Goal: Book appointment/travel/reservation

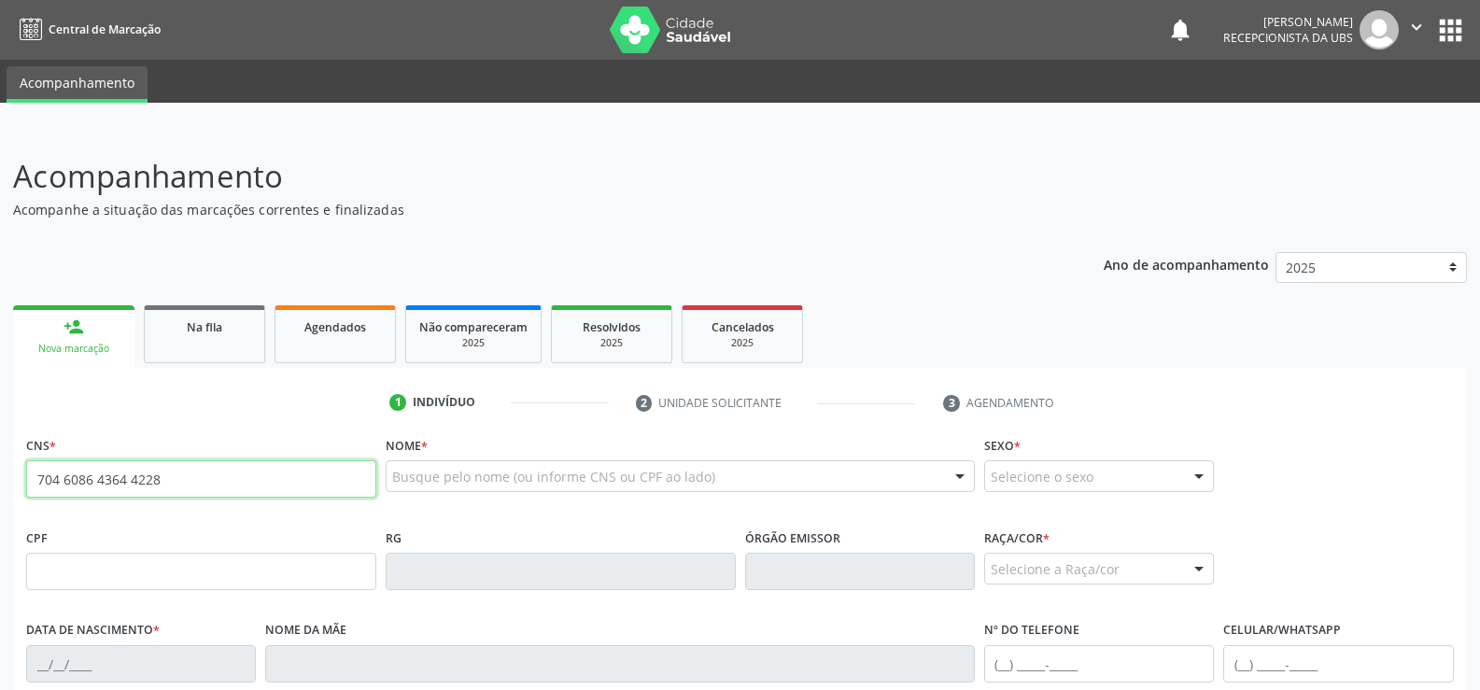
type input "704 6086 4364 4228"
type input "019.407.984-85"
type input "2[DATE]"
type input "[PERSON_NAME] Marinete da Conceicao"
type input "[PHONE_NUMBER]"
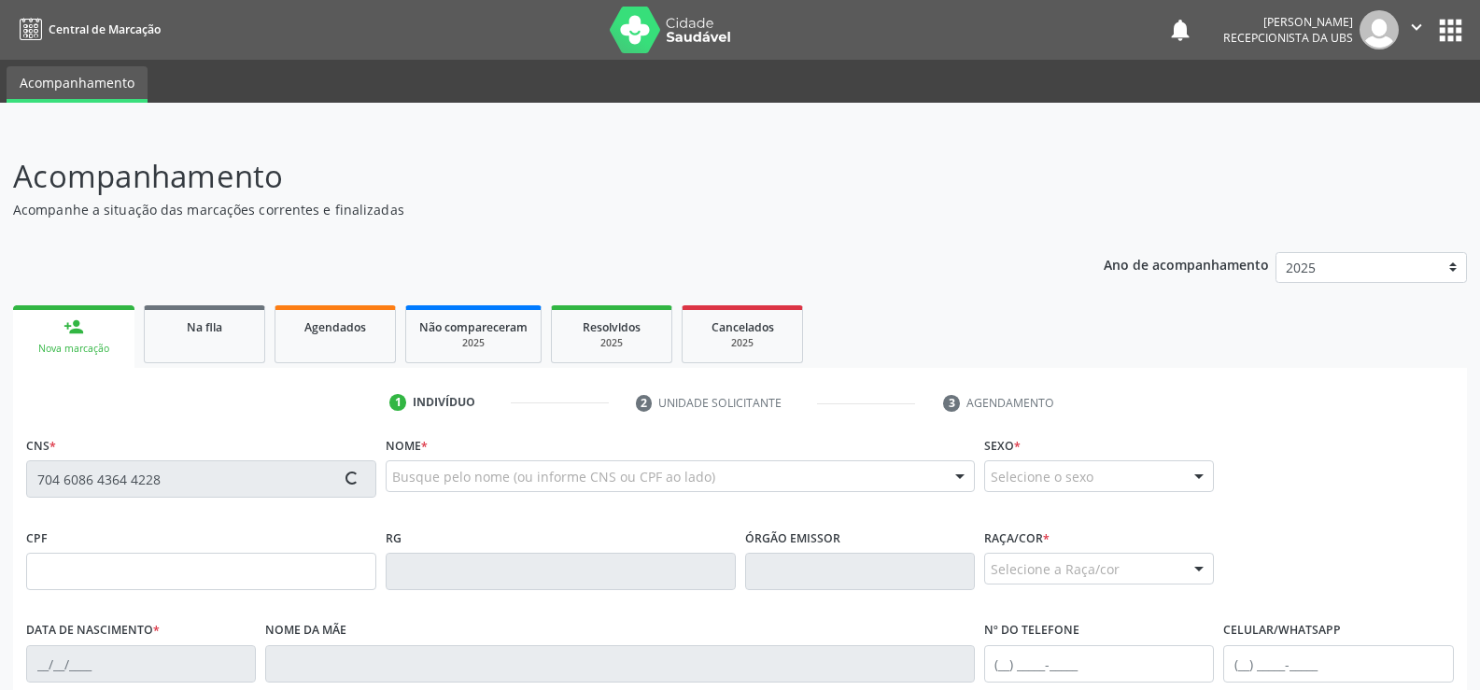
type input "S/N"
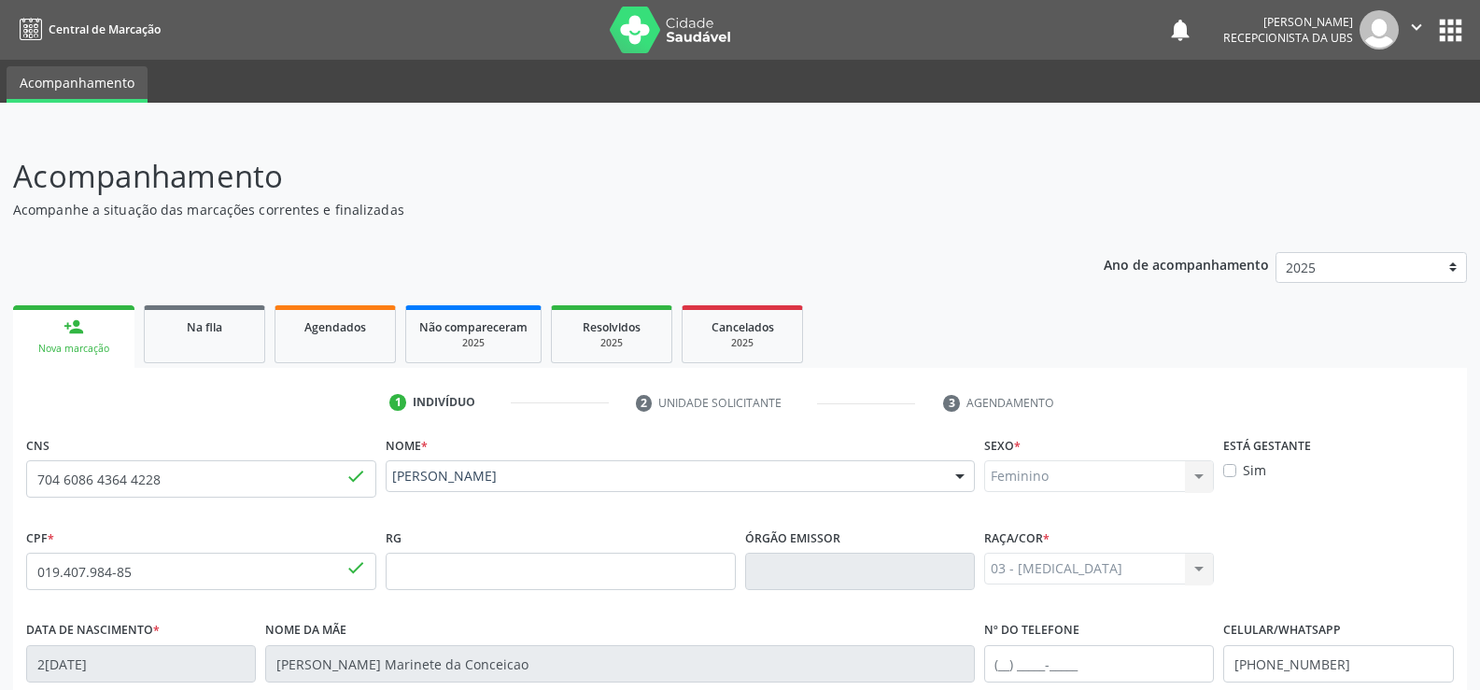
click at [1197, 475] on div "Feminino Masculino Feminino Nenhum resultado encontrado para: " " Não há nenhum…" at bounding box center [1099, 476] width 230 height 32
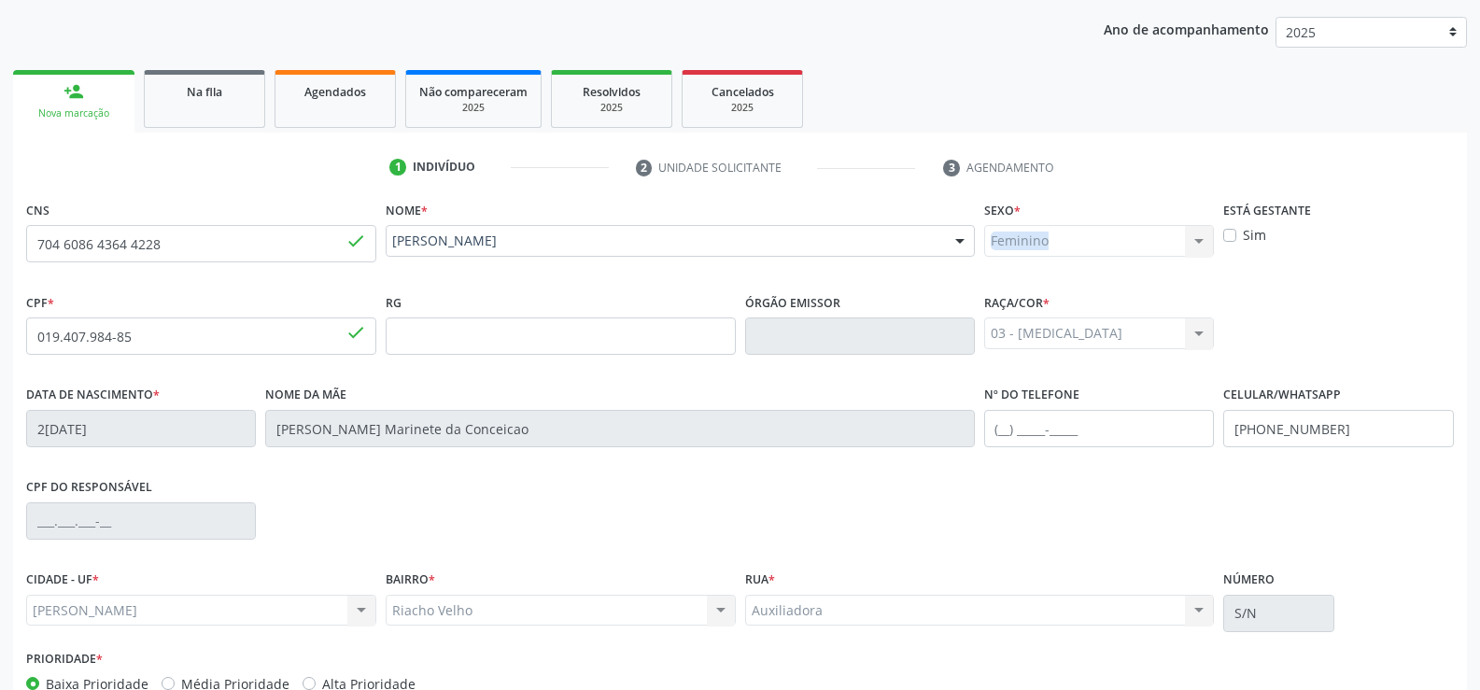
scroll to position [280, 0]
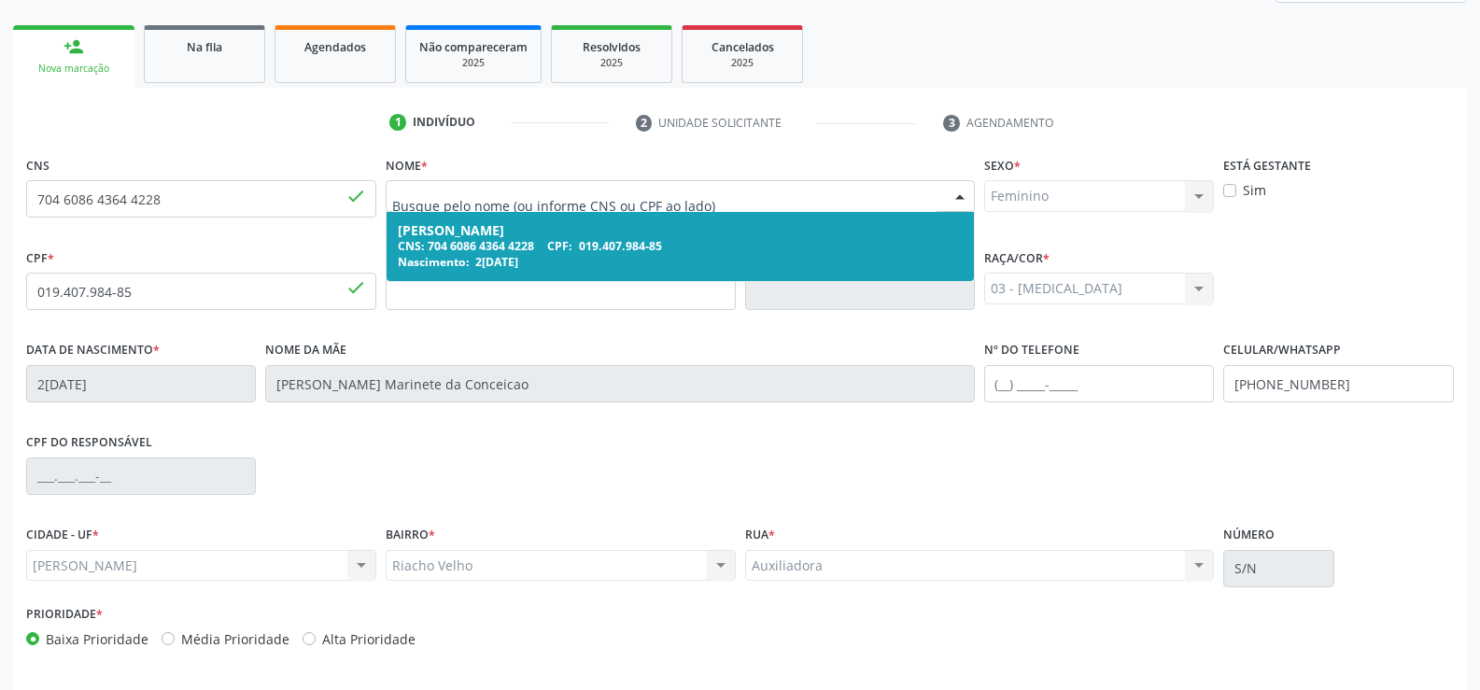
click at [598, 233] on div "[PERSON_NAME]" at bounding box center [680, 230] width 565 height 15
click at [274, 232] on div "CNS 704 6086 4364 4228 done" at bounding box center [200, 197] width 359 height 92
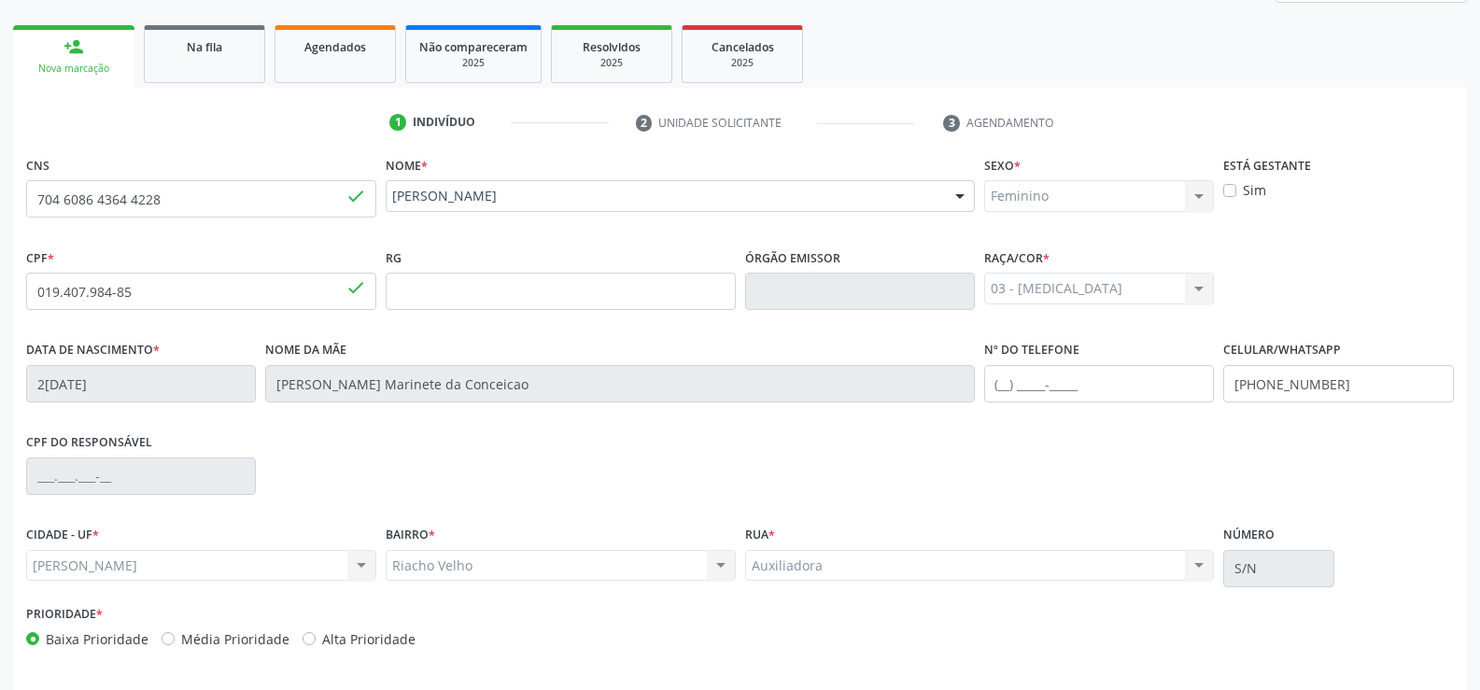
click at [1199, 191] on div "Feminino Masculino Feminino Nenhum resultado encontrado para: " " Não há nenhum…" at bounding box center [1099, 196] width 230 height 32
click at [1201, 198] on div "Feminino Masculino Feminino Nenhum resultado encontrado para: " " Não há nenhum…" at bounding box center [1099, 196] width 230 height 32
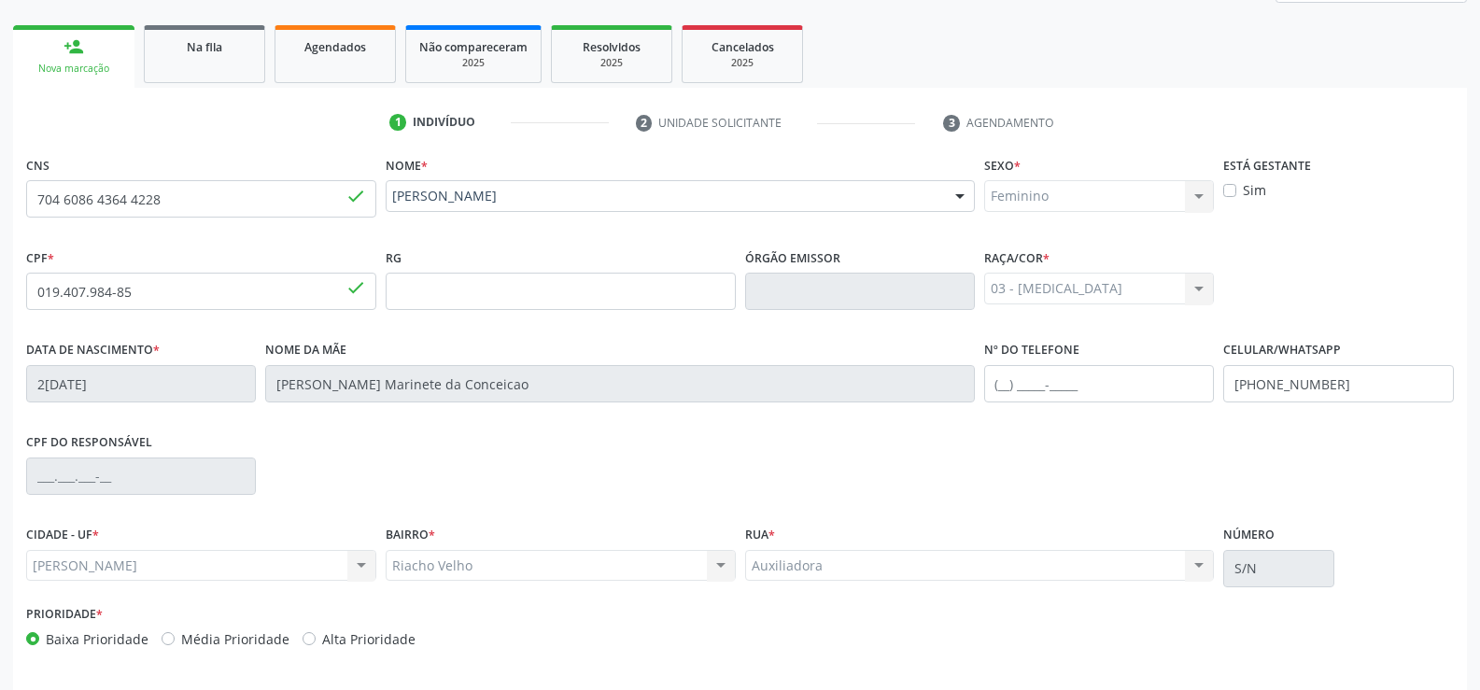
click at [1201, 198] on div "Feminino Masculino Feminino Nenhum resultado encontrado para: " " Não há nenhum…" at bounding box center [1099, 196] width 230 height 32
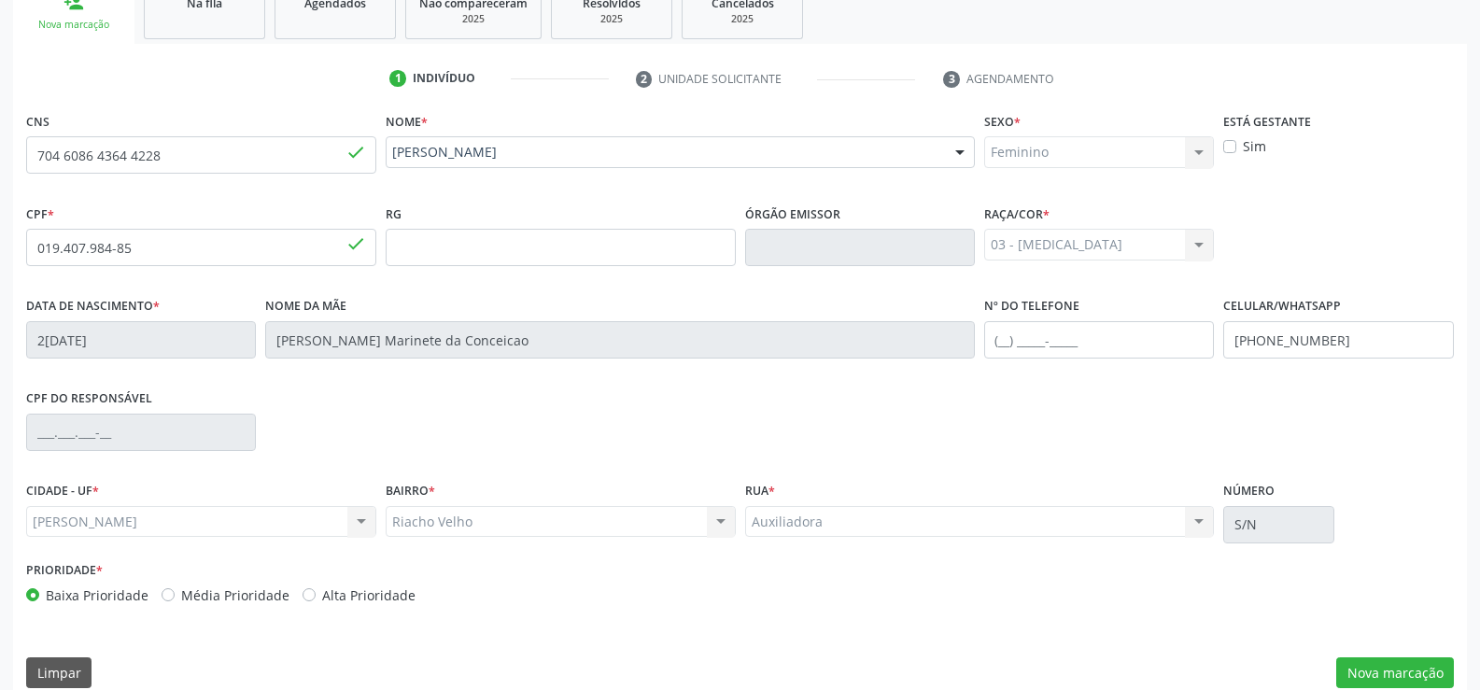
scroll to position [348, 0]
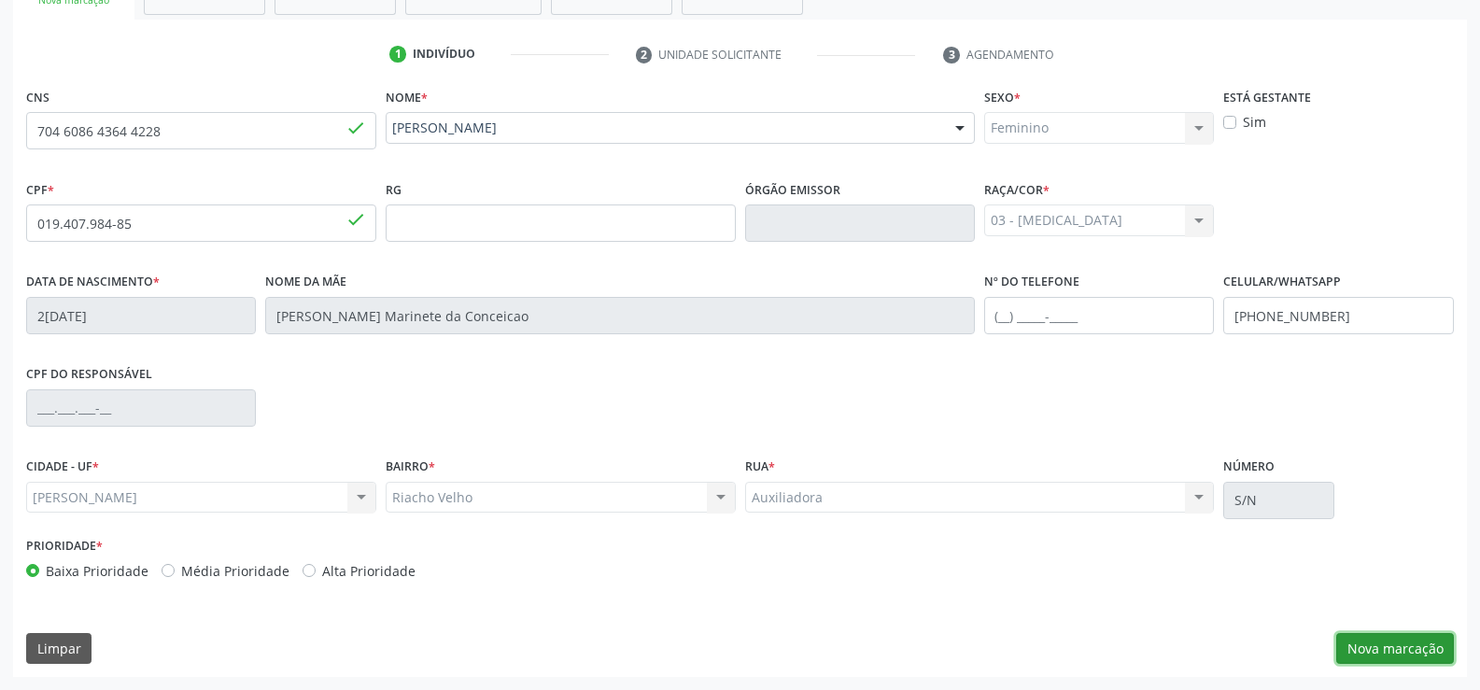
click at [1393, 640] on button "Nova marcação" at bounding box center [1395, 649] width 118 height 32
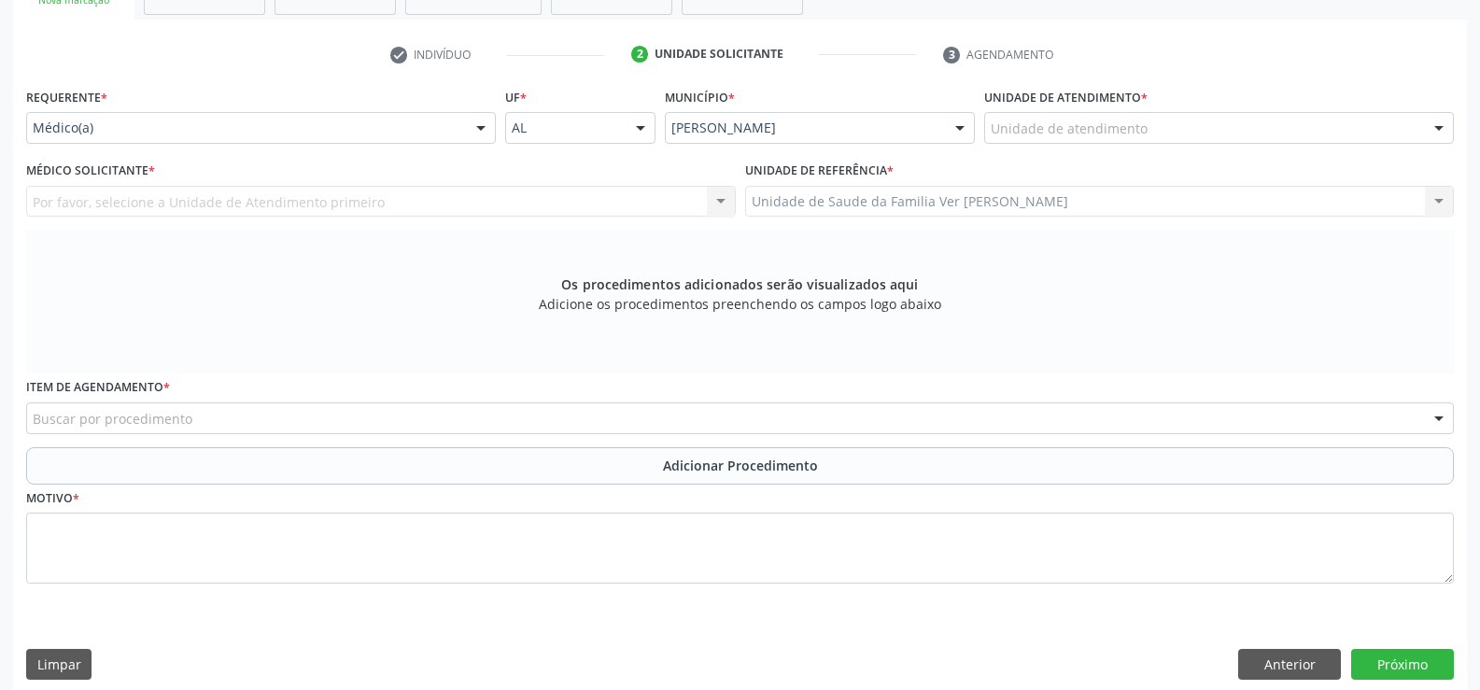
click at [1441, 122] on div at bounding box center [1439, 129] width 28 height 32
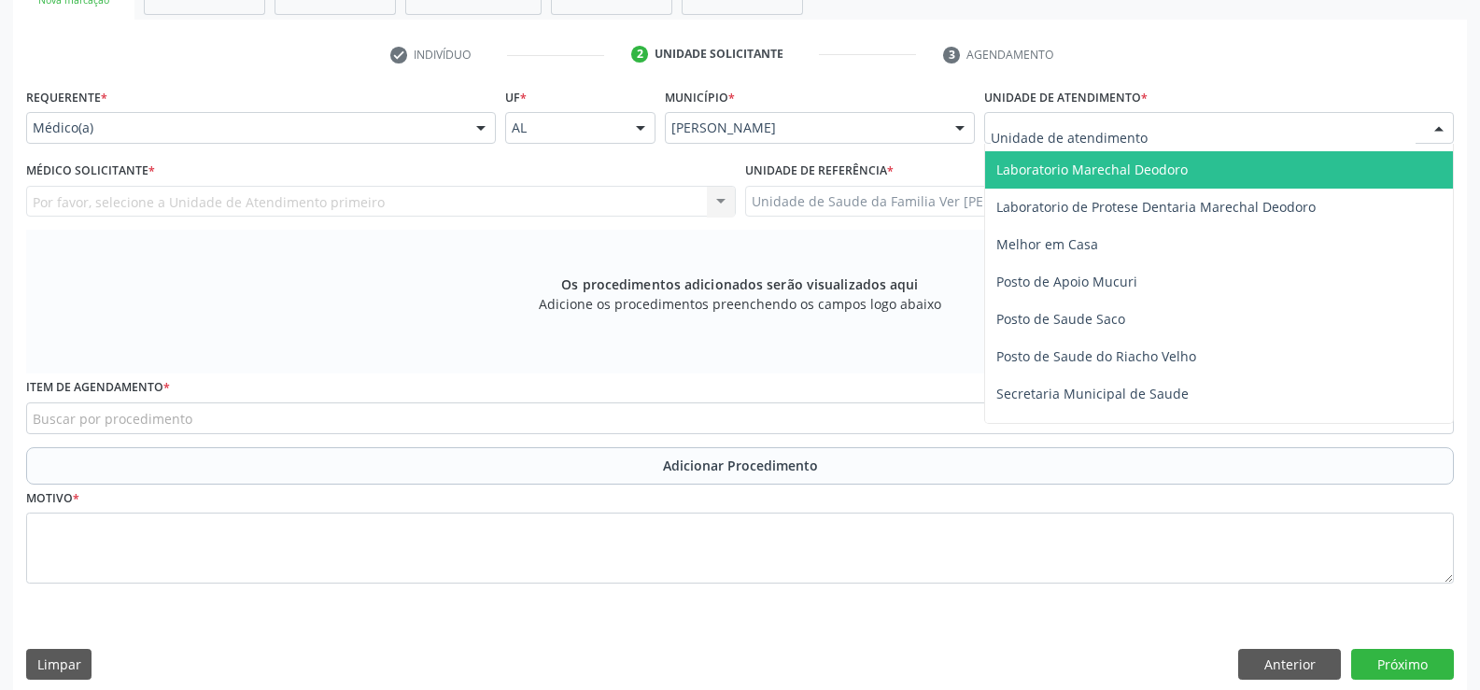
scroll to position [747, 0]
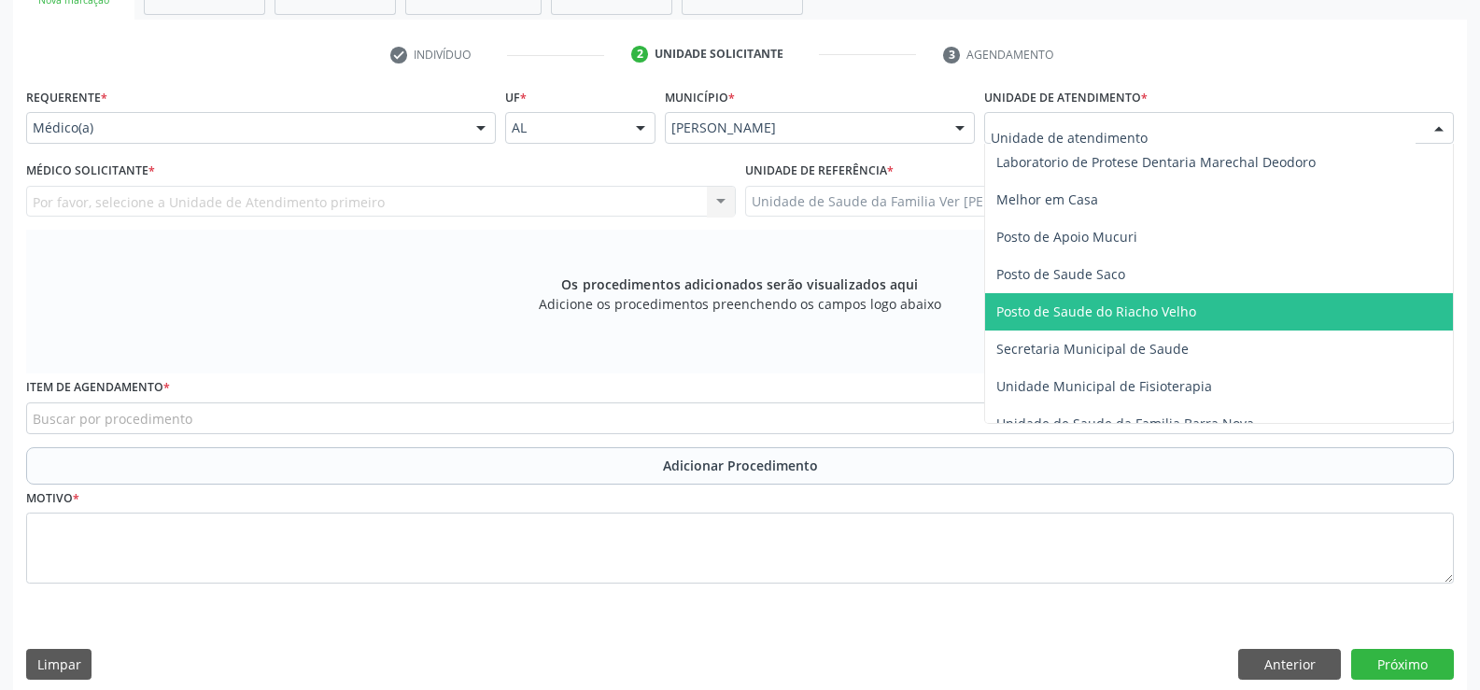
click at [1064, 312] on span "Posto de Saude do Riacho Velho" at bounding box center [1096, 311] width 200 height 18
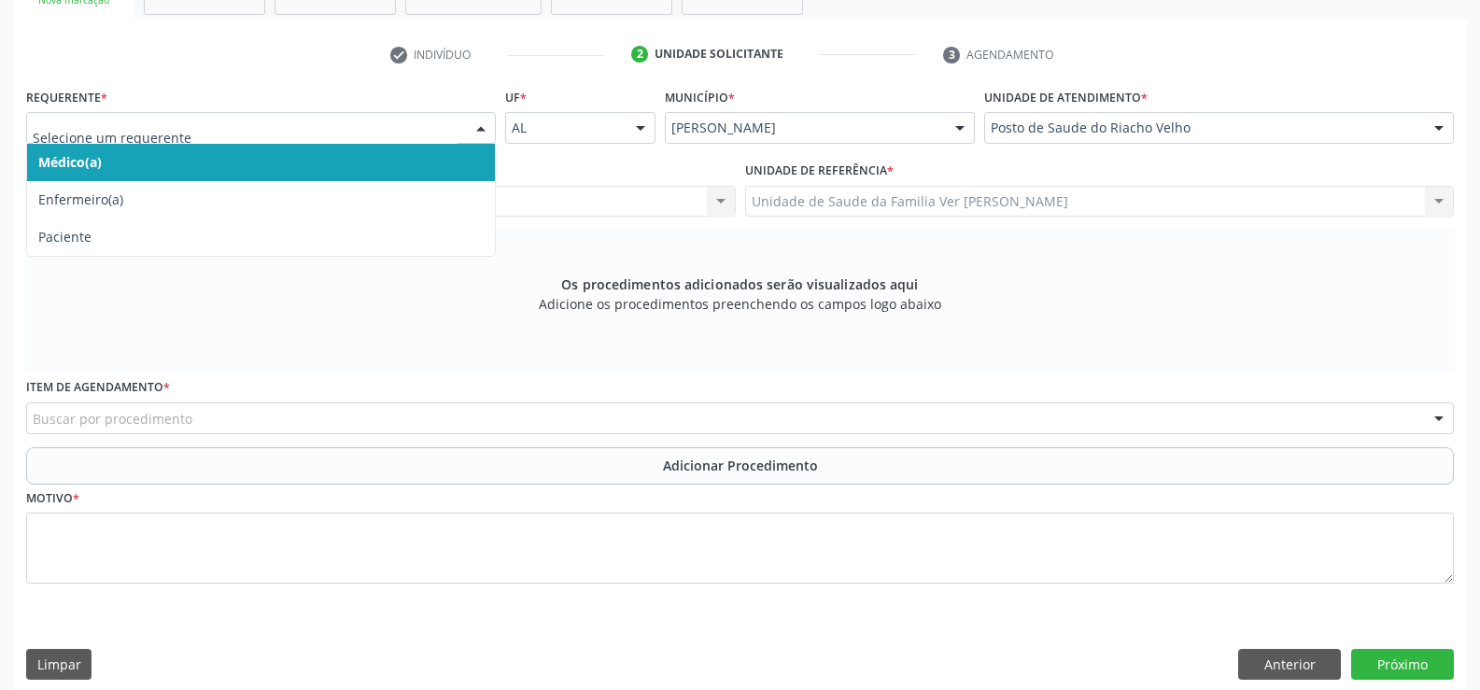
click at [486, 122] on div at bounding box center [481, 129] width 28 height 32
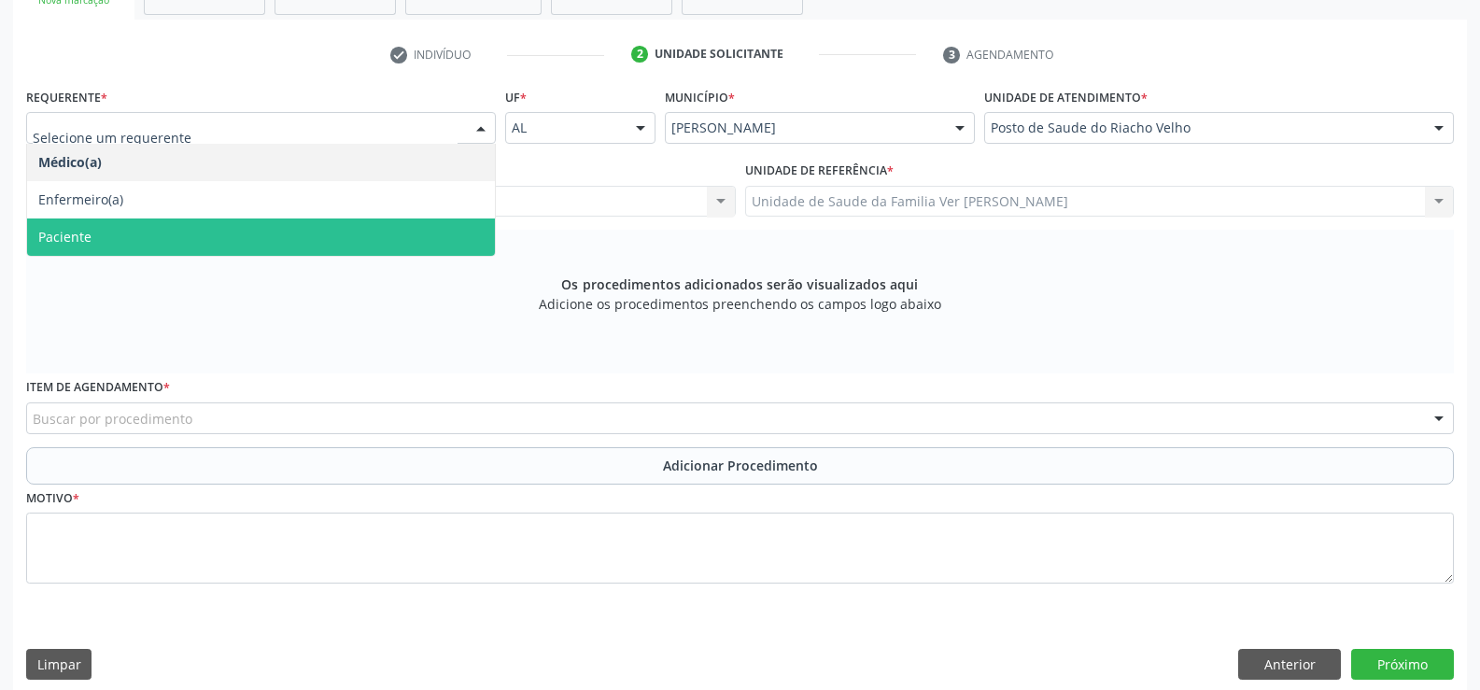
click at [265, 244] on span "Paciente" at bounding box center [261, 236] width 468 height 37
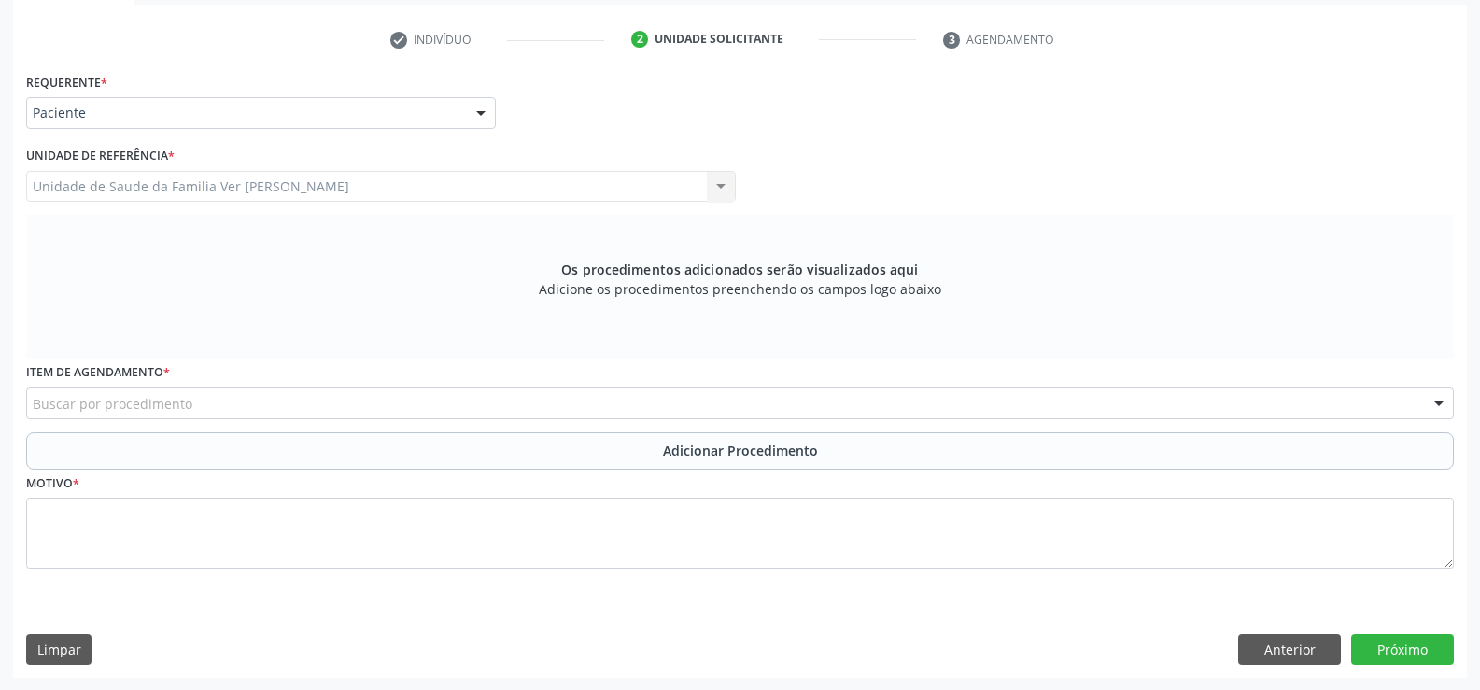
scroll to position [364, 0]
click at [1440, 399] on div at bounding box center [1439, 403] width 28 height 32
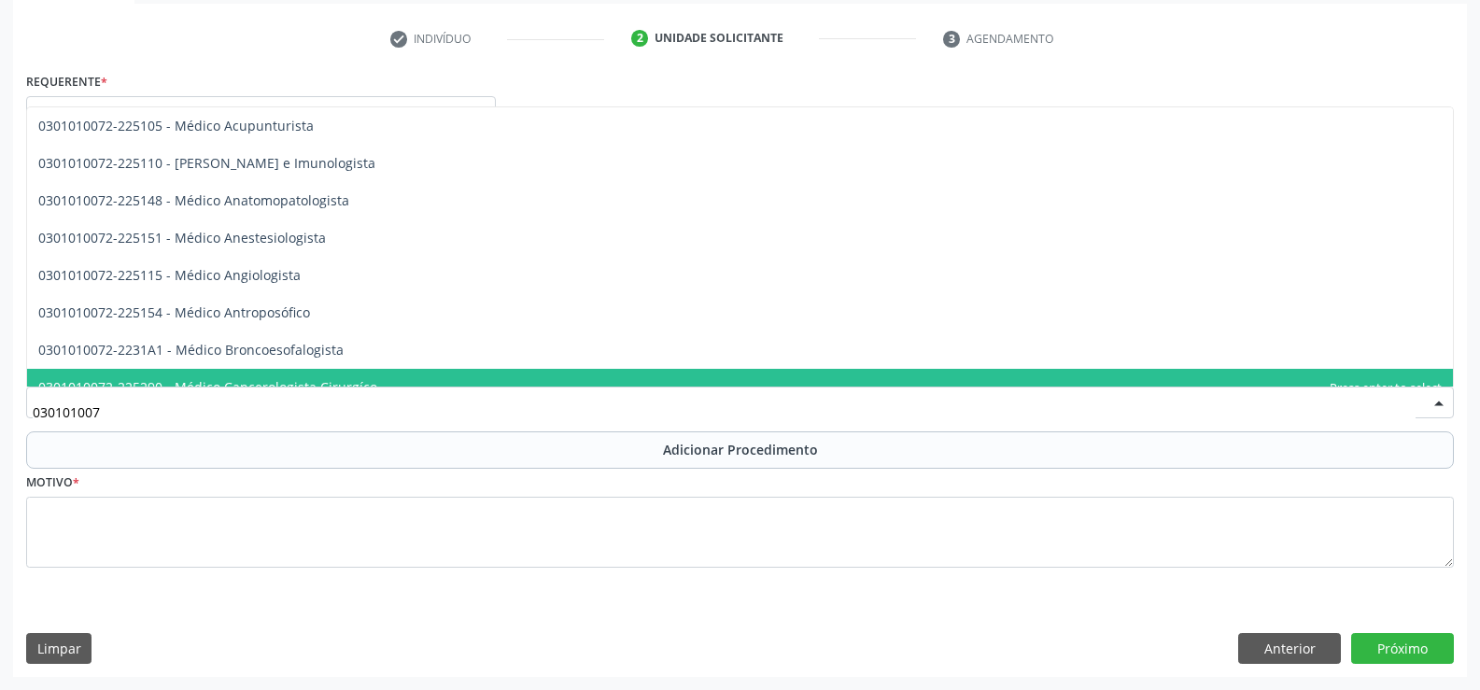
type input "0301010072"
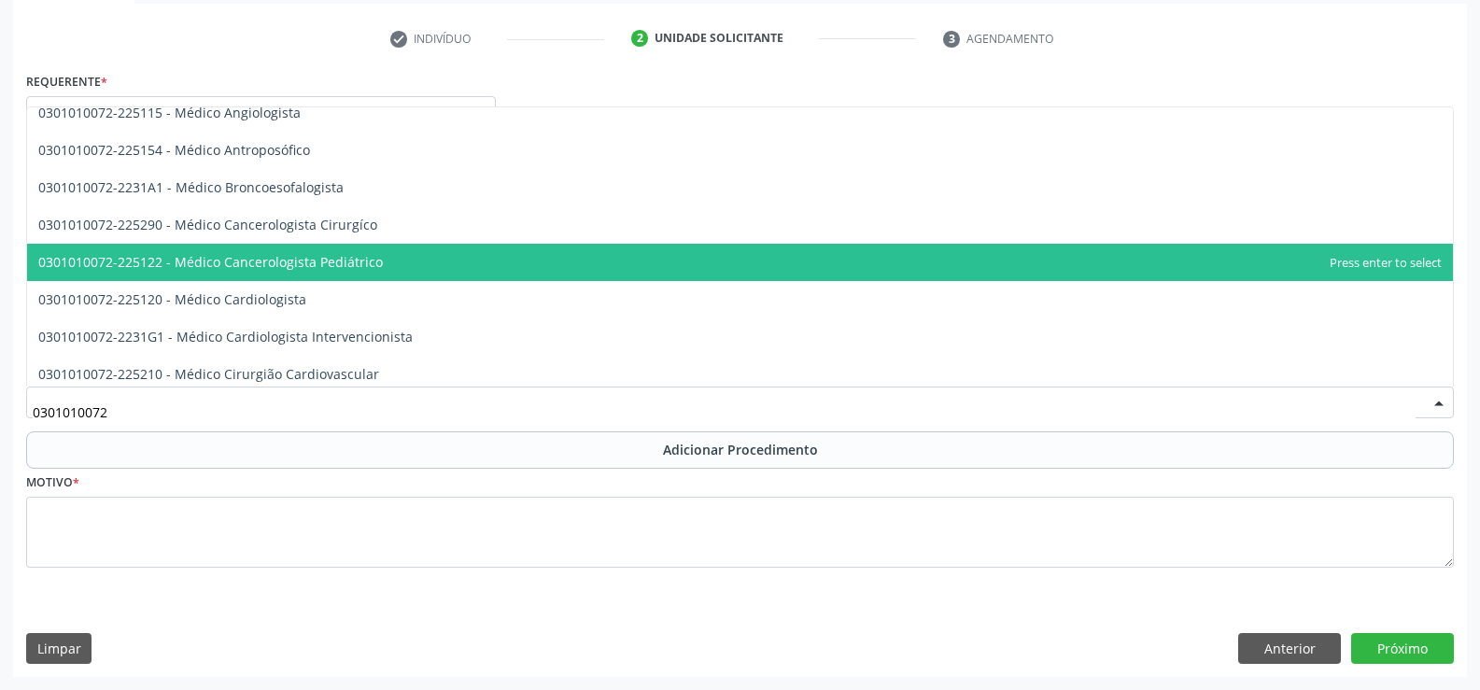
scroll to position [187, 0]
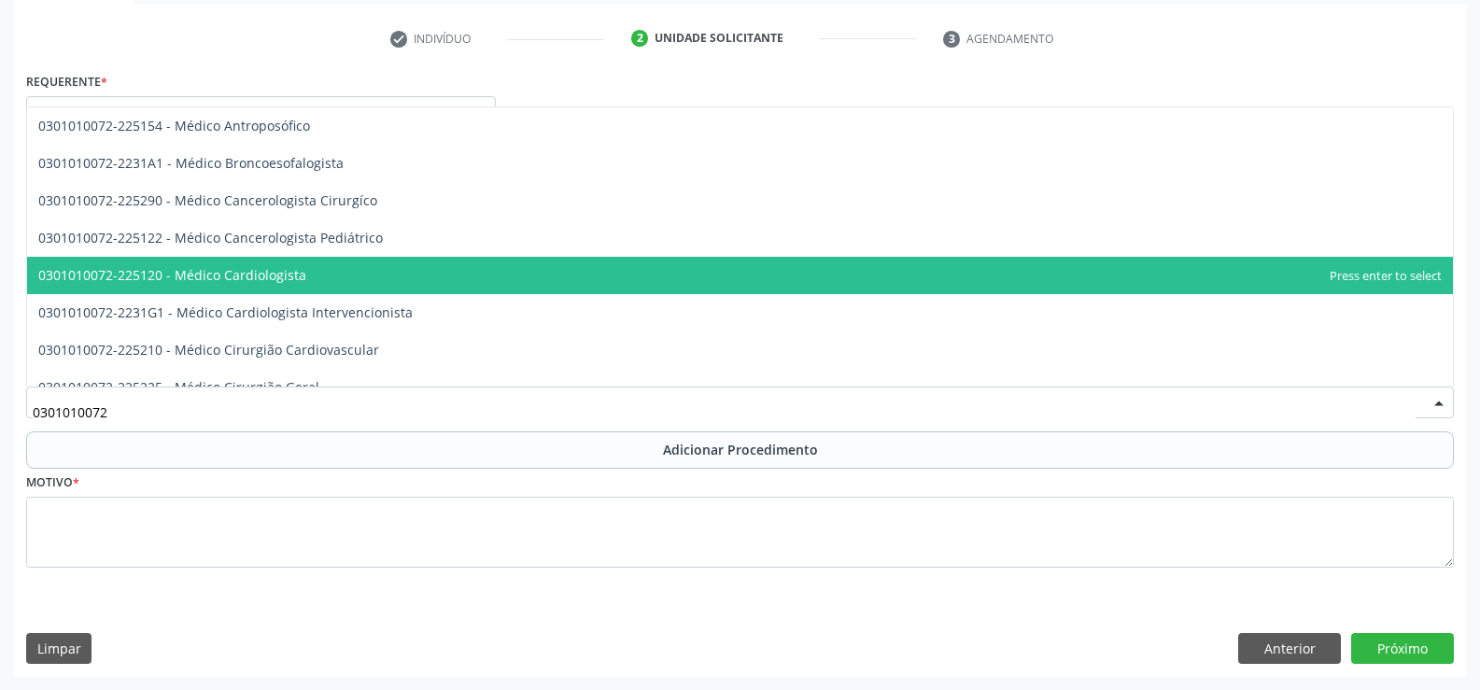
click at [426, 277] on span "0301010072-225120 - Médico Cardiologista" at bounding box center [740, 275] width 1426 height 37
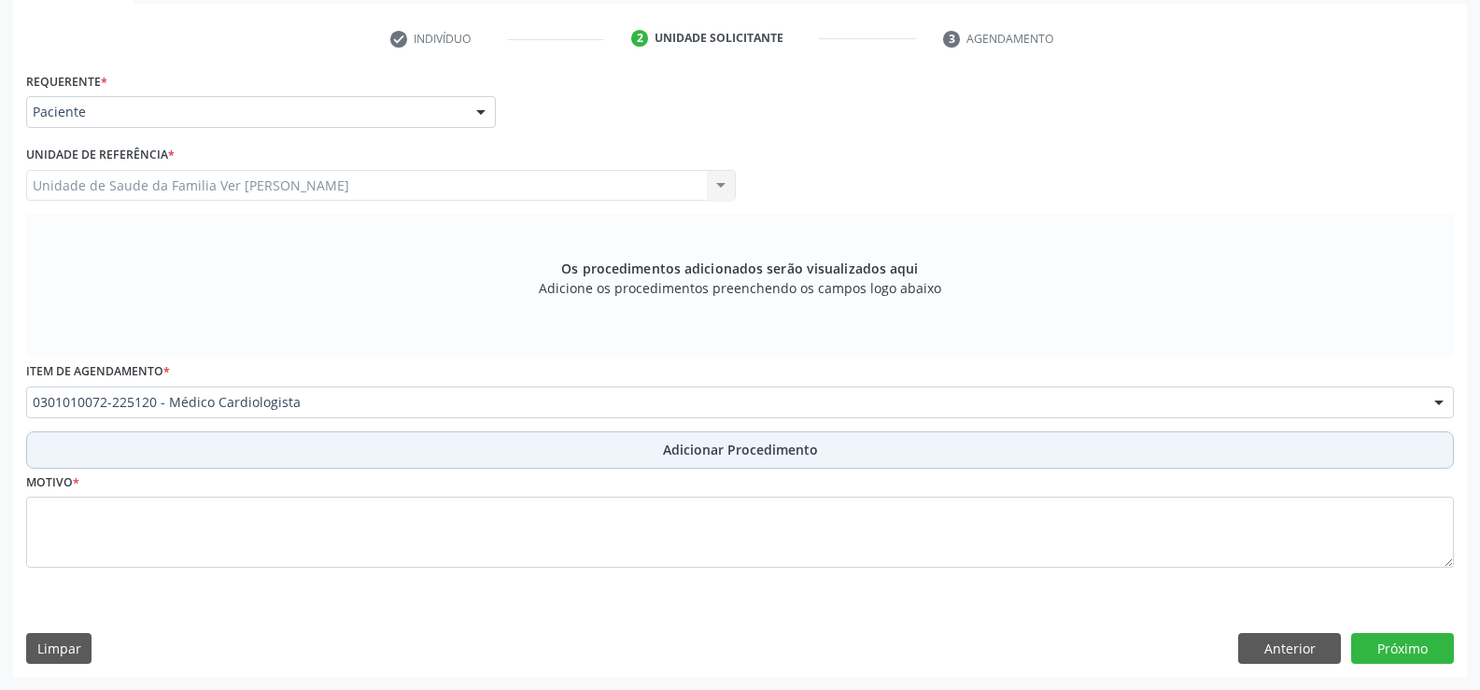
click at [734, 448] on span "Adicionar Procedimento" at bounding box center [740, 450] width 155 height 20
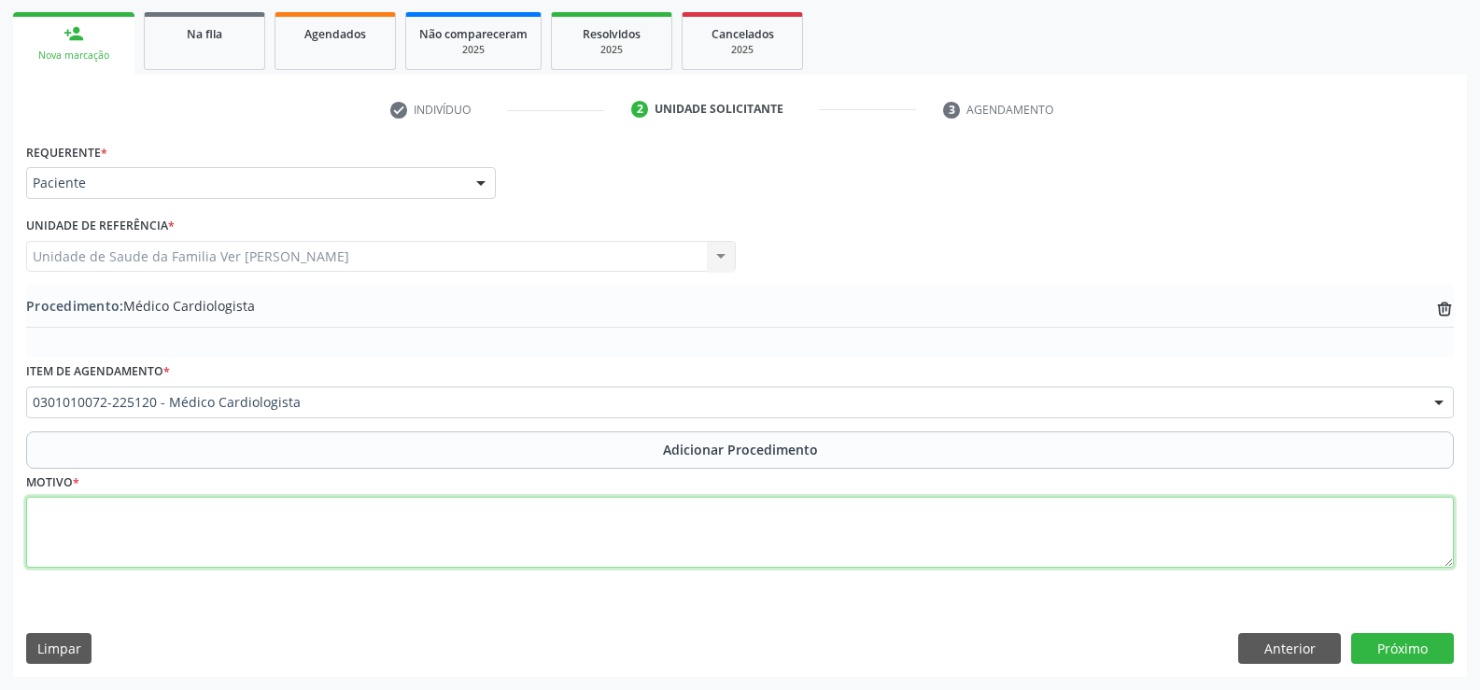
click at [110, 541] on textarea at bounding box center [739, 532] width 1427 height 71
type textarea "[MEDICAL_DATA]"
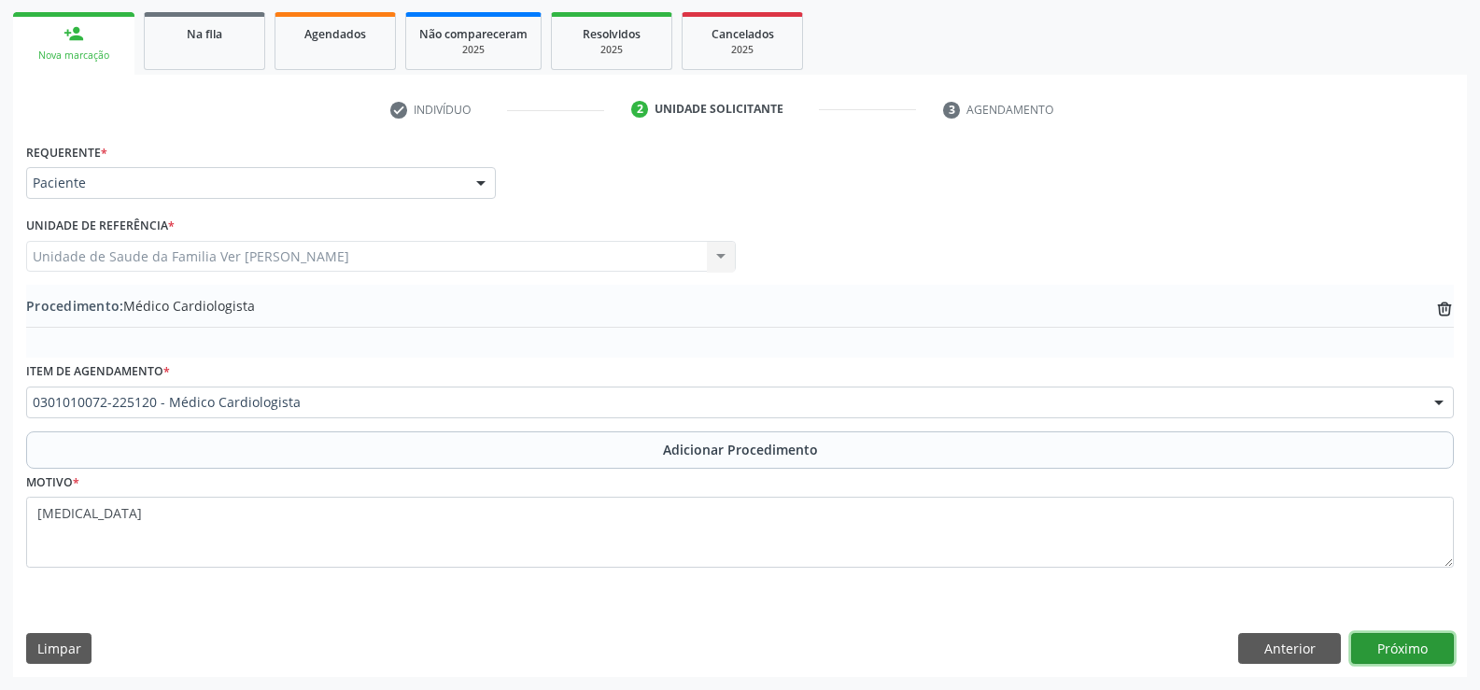
click at [1399, 643] on button "Próximo" at bounding box center [1402, 649] width 103 height 32
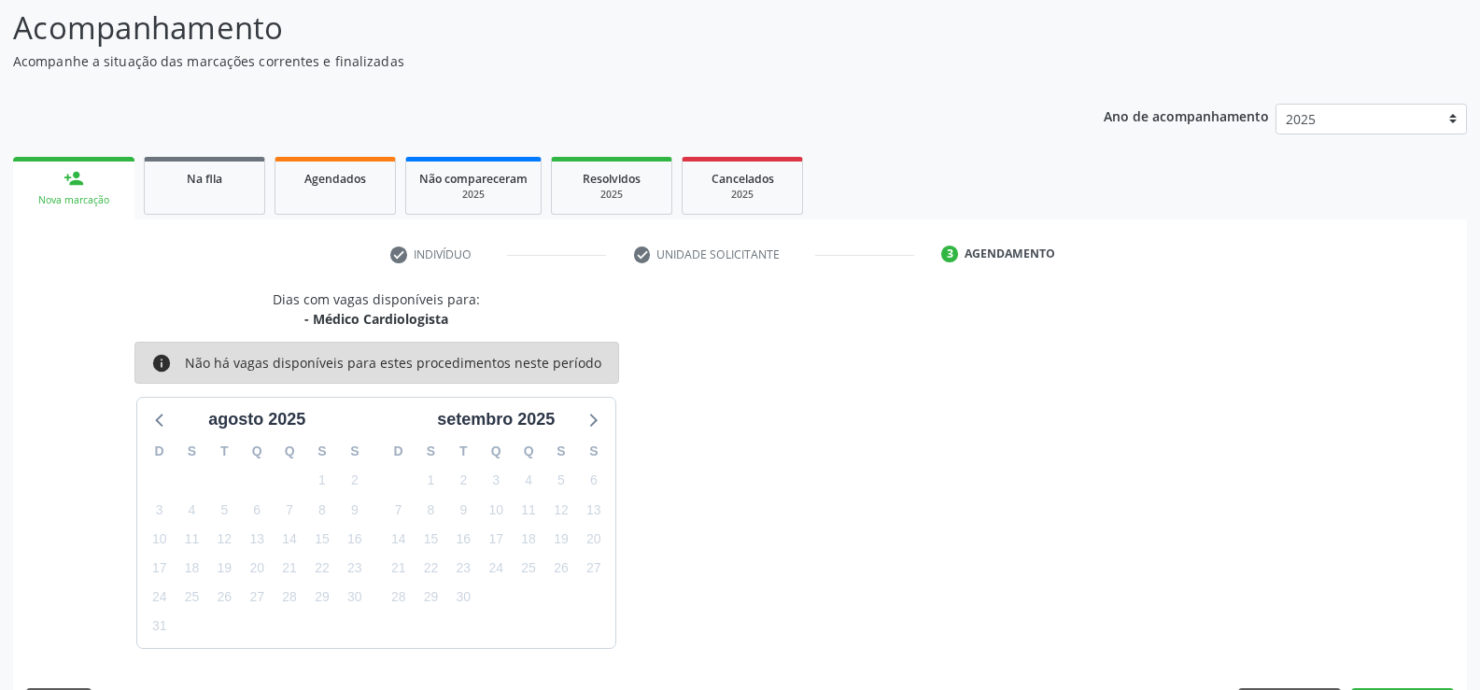
scroll to position [204, 0]
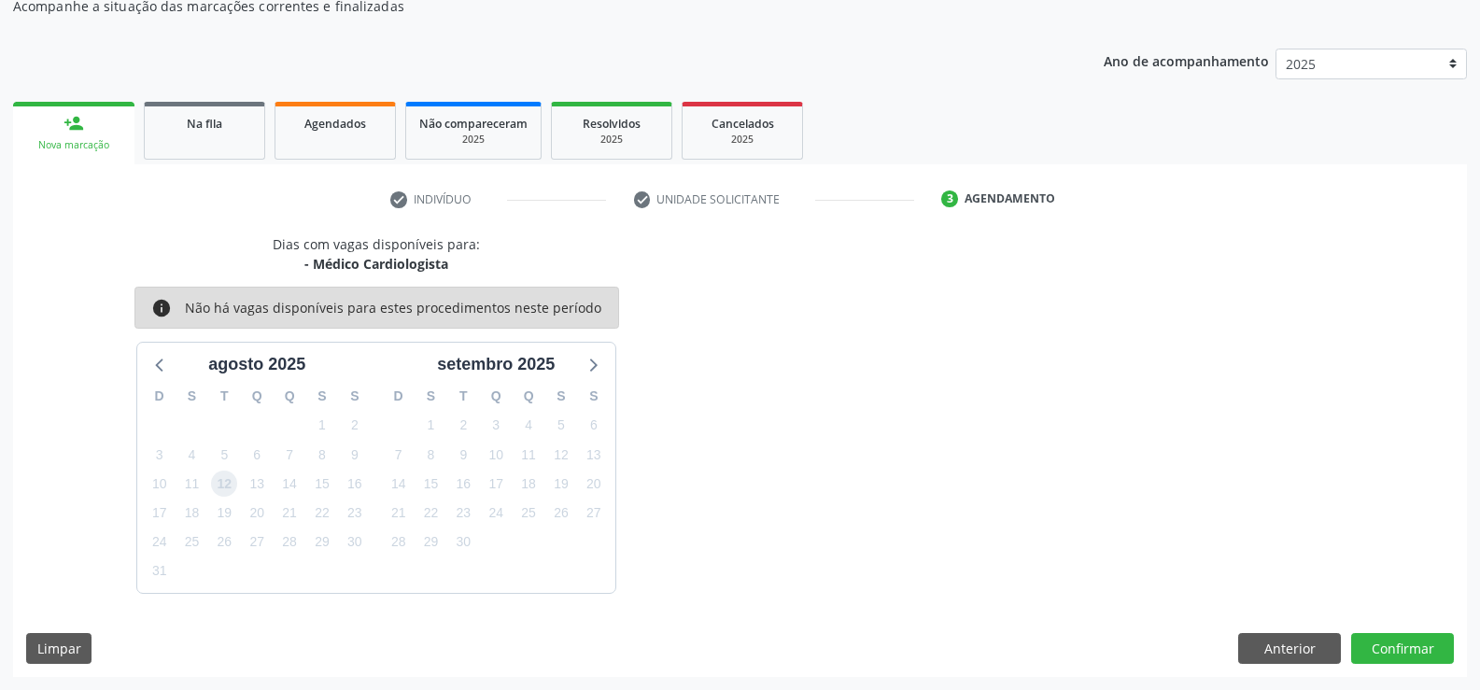
click at [225, 485] on span "12" at bounding box center [224, 484] width 26 height 26
click at [1408, 646] on button "Confirmar" at bounding box center [1402, 649] width 103 height 32
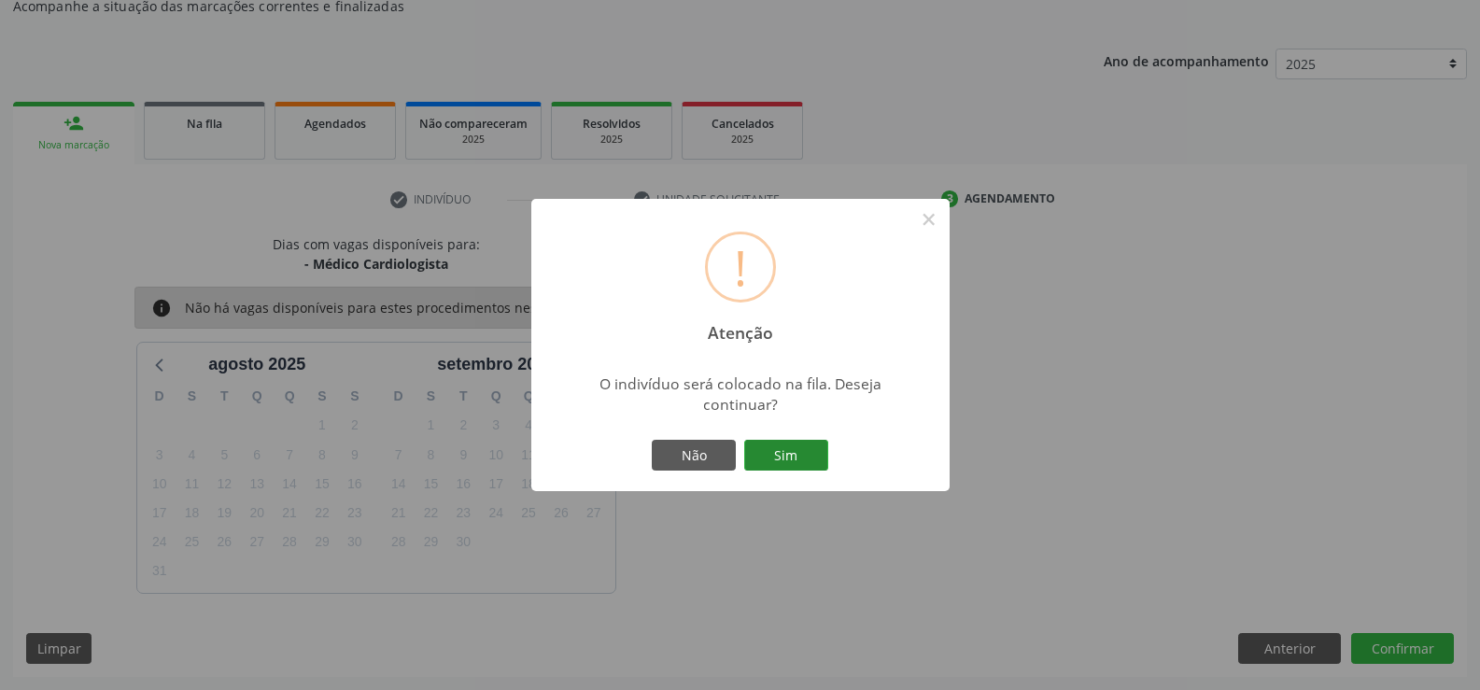
click at [783, 445] on button "Sim" at bounding box center [786, 456] width 84 height 32
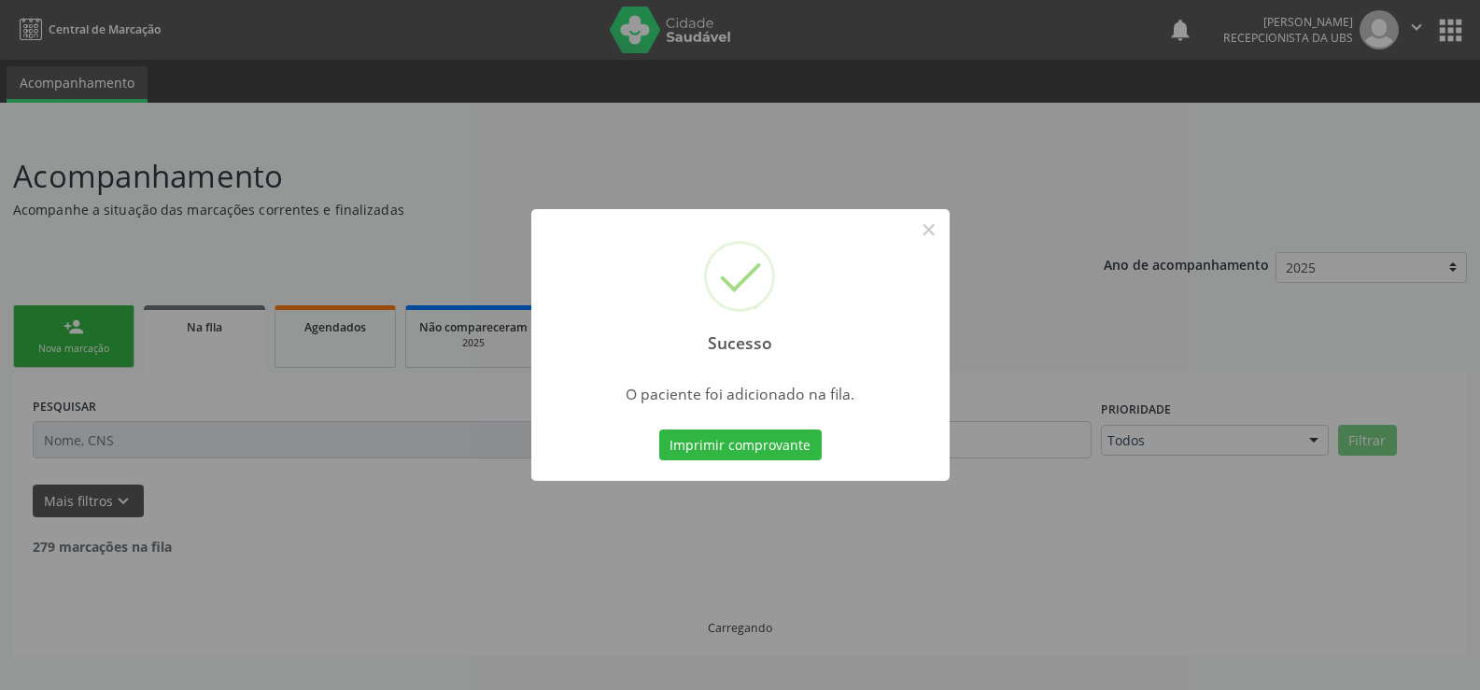
scroll to position [0, 0]
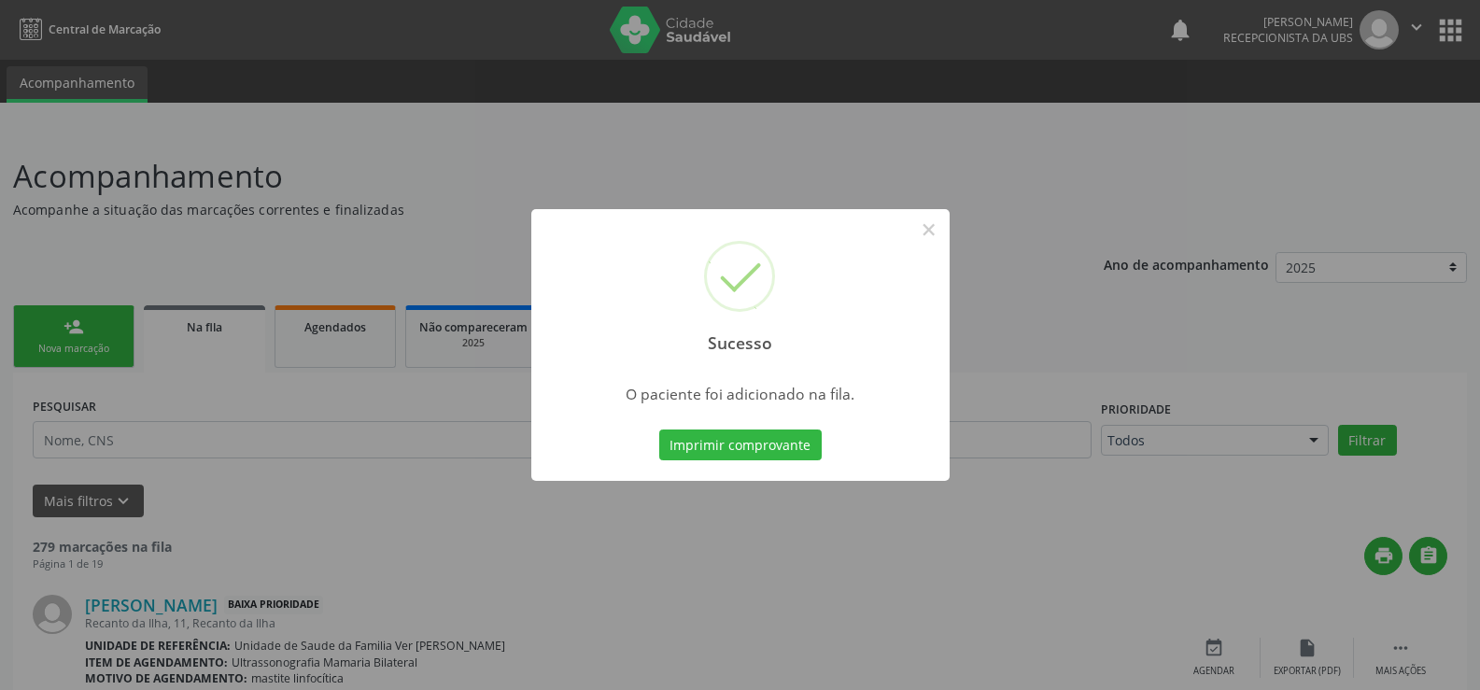
click at [1186, 597] on div "Sucesso × O paciente foi adicionado na fila. Imprimir comprovante Cancel" at bounding box center [740, 345] width 1480 height 690
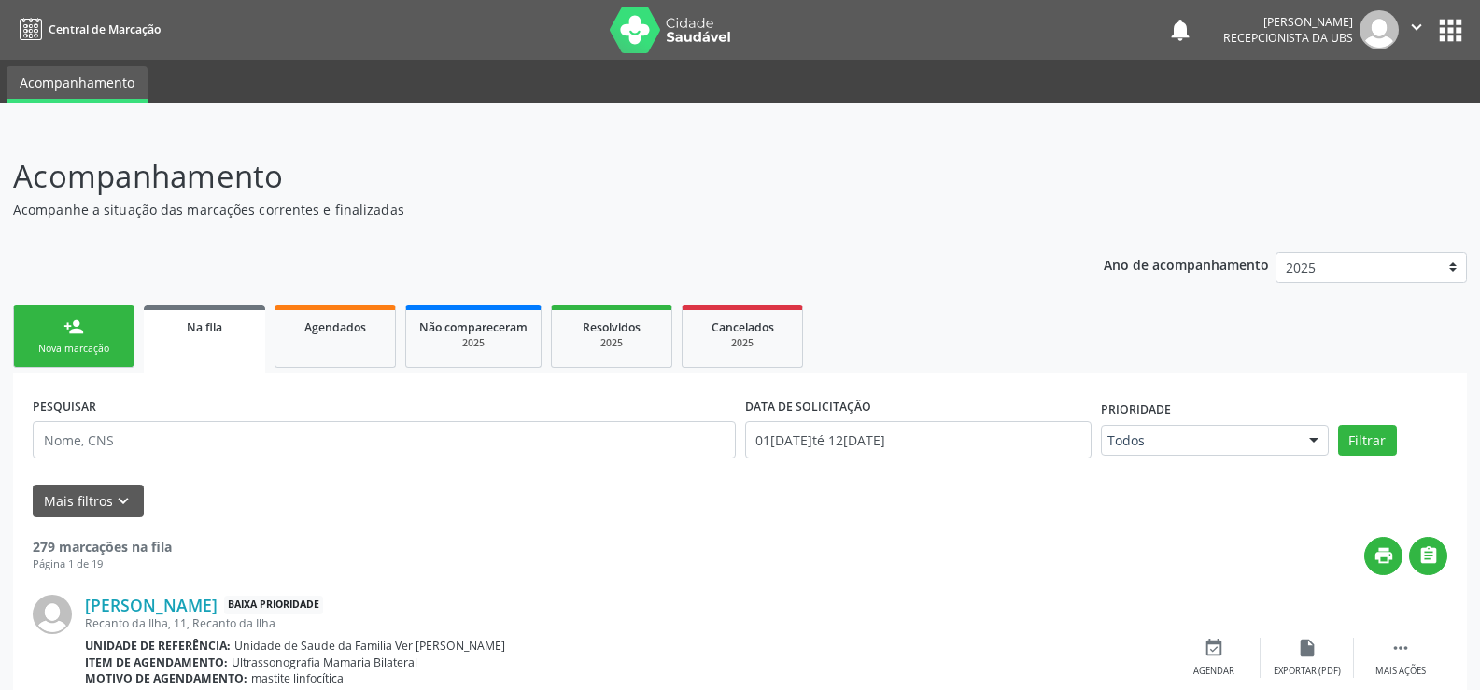
click at [98, 342] on div "Nova marcação" at bounding box center [73, 349] width 93 height 14
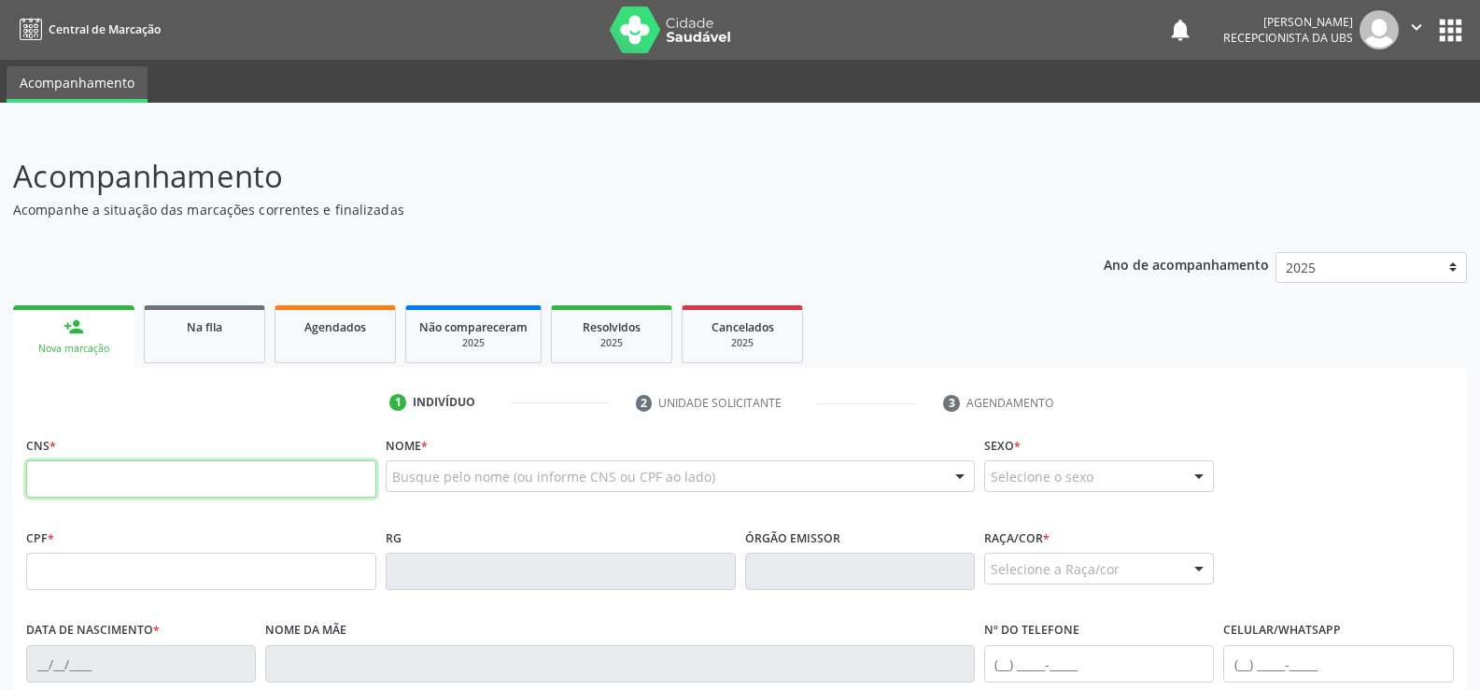
click at [37, 485] on input "text" at bounding box center [201, 478] width 350 height 37
type input "704 6086 4364 4228"
type input "019.407.984-85"
type input "2[DATE]"
type input "[PERSON_NAME] Marinete da Conceicao"
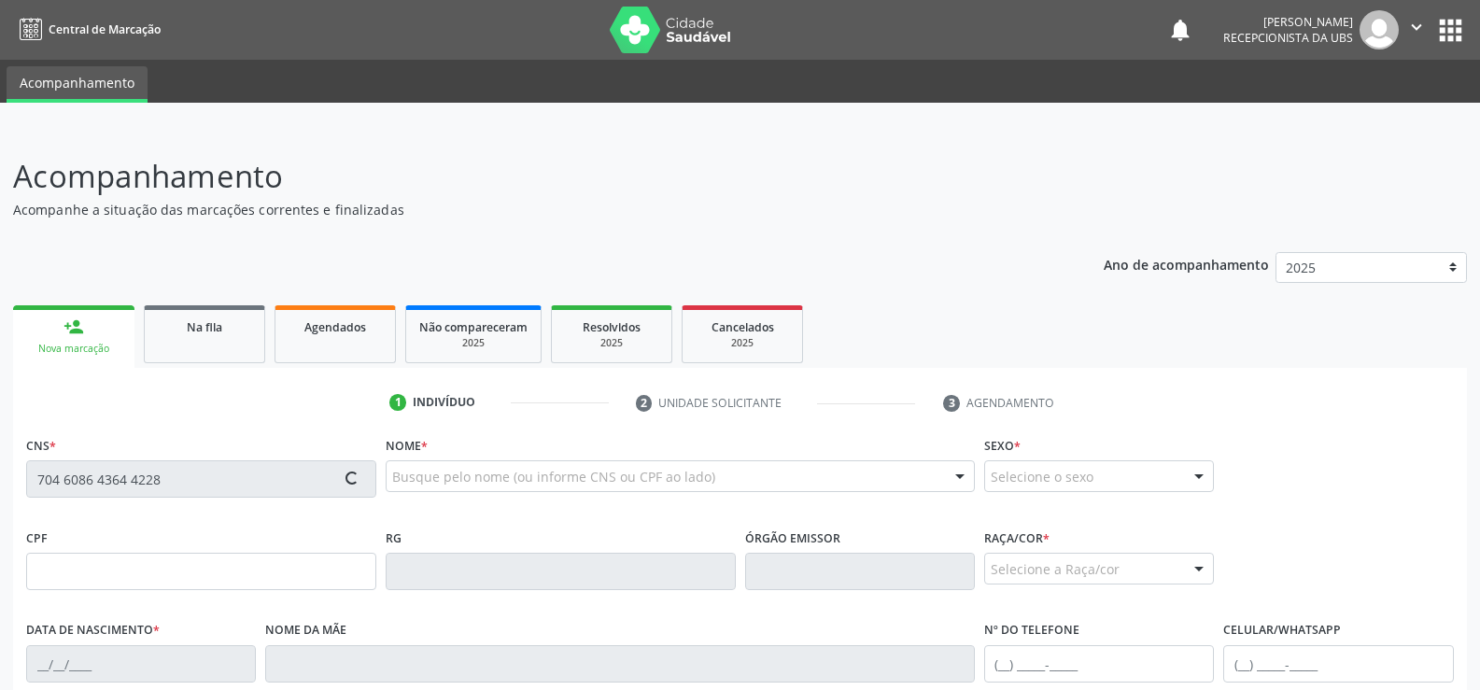
type input "[PHONE_NUMBER]"
type input "S/N"
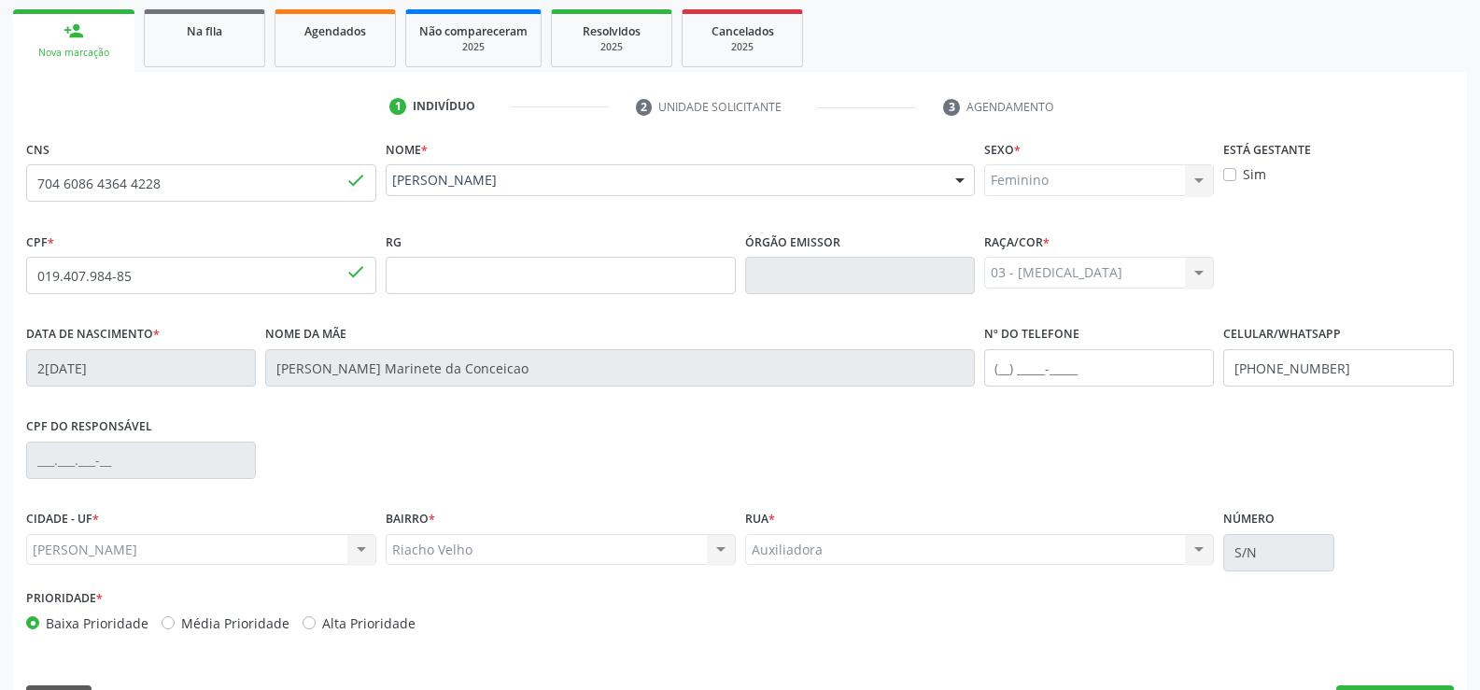
scroll to position [348, 0]
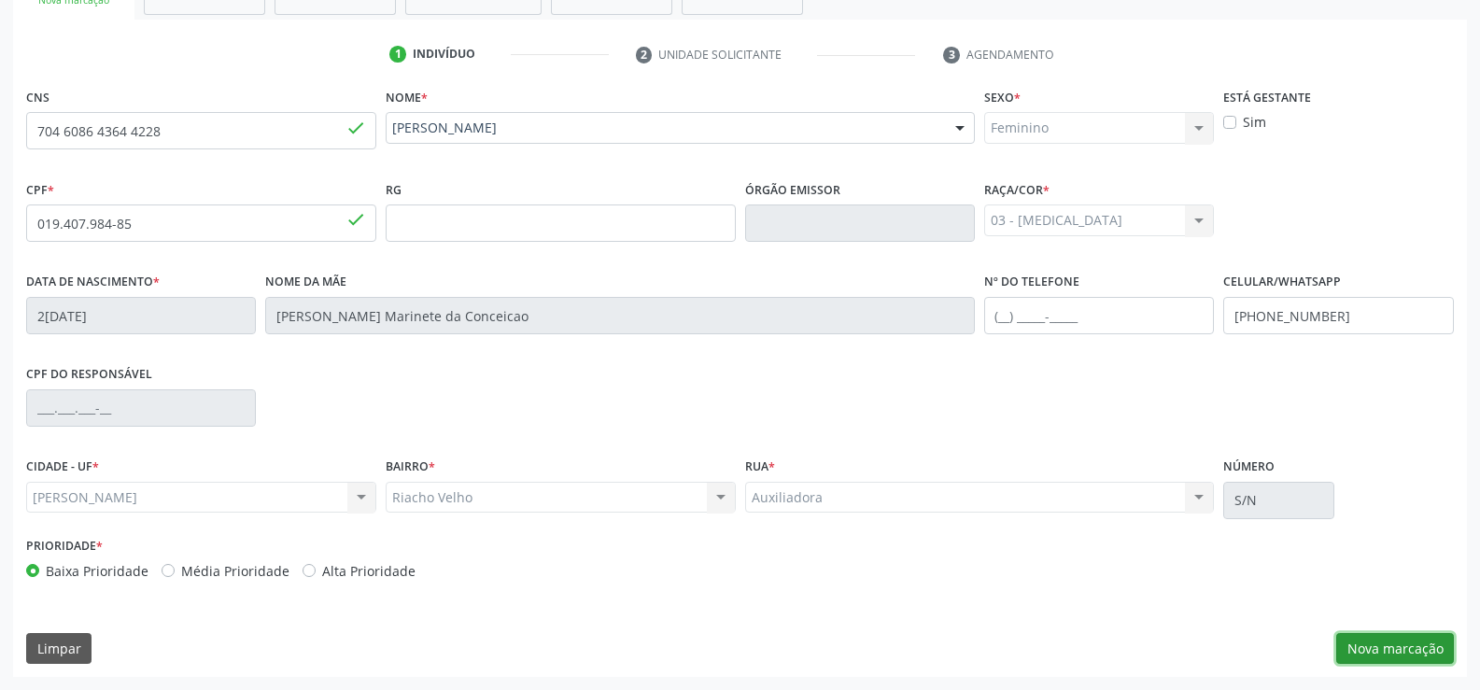
click at [1382, 653] on button "Nova marcação" at bounding box center [1395, 649] width 118 height 32
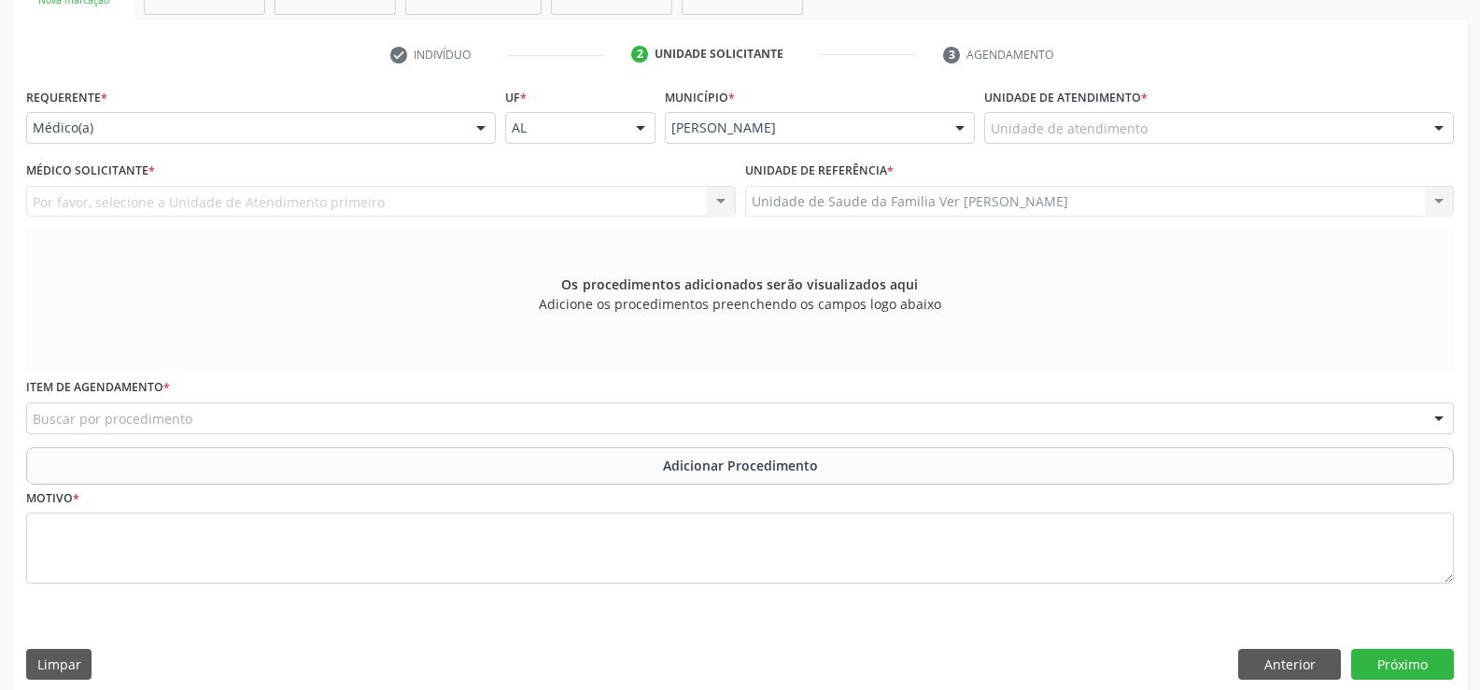
click at [1435, 130] on div at bounding box center [1439, 129] width 28 height 32
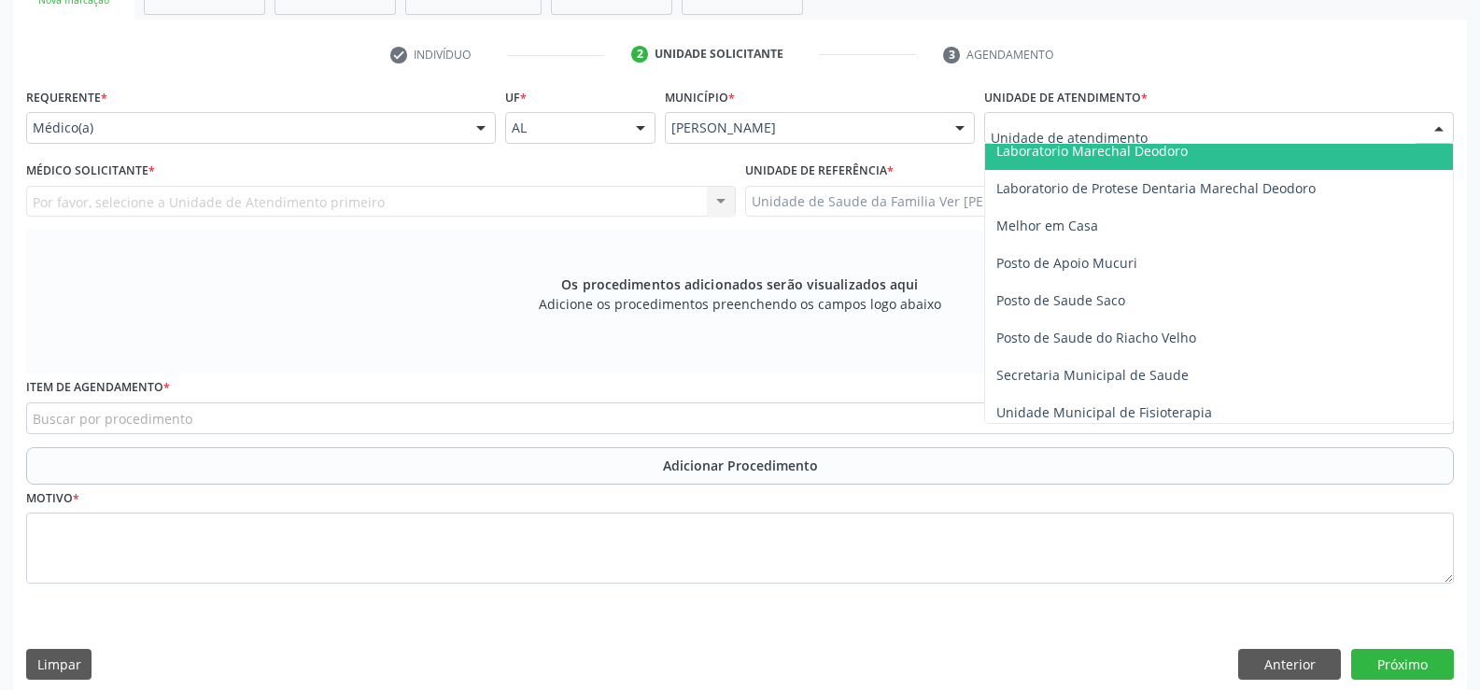
scroll to position [747, 0]
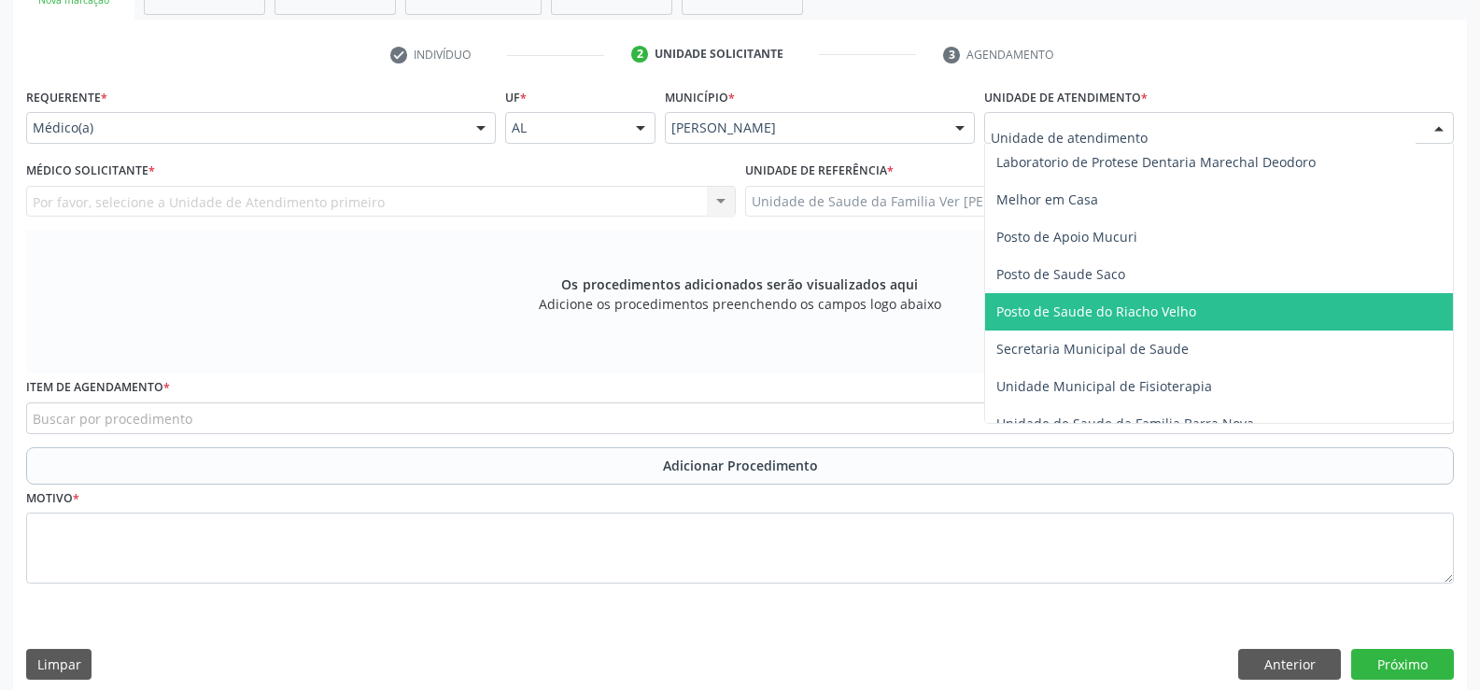
click at [1095, 313] on span "Posto de Saude do Riacho Velho" at bounding box center [1096, 311] width 200 height 18
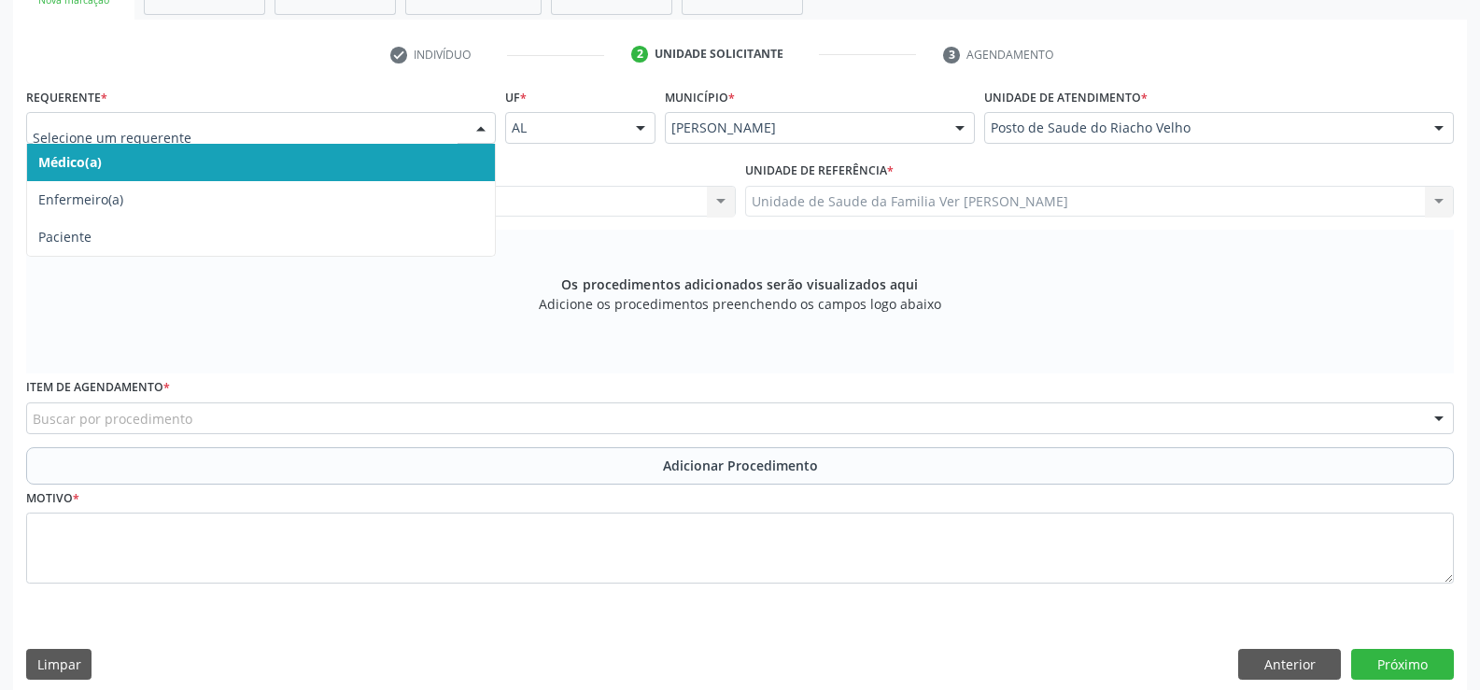
click at [475, 134] on div at bounding box center [481, 129] width 28 height 32
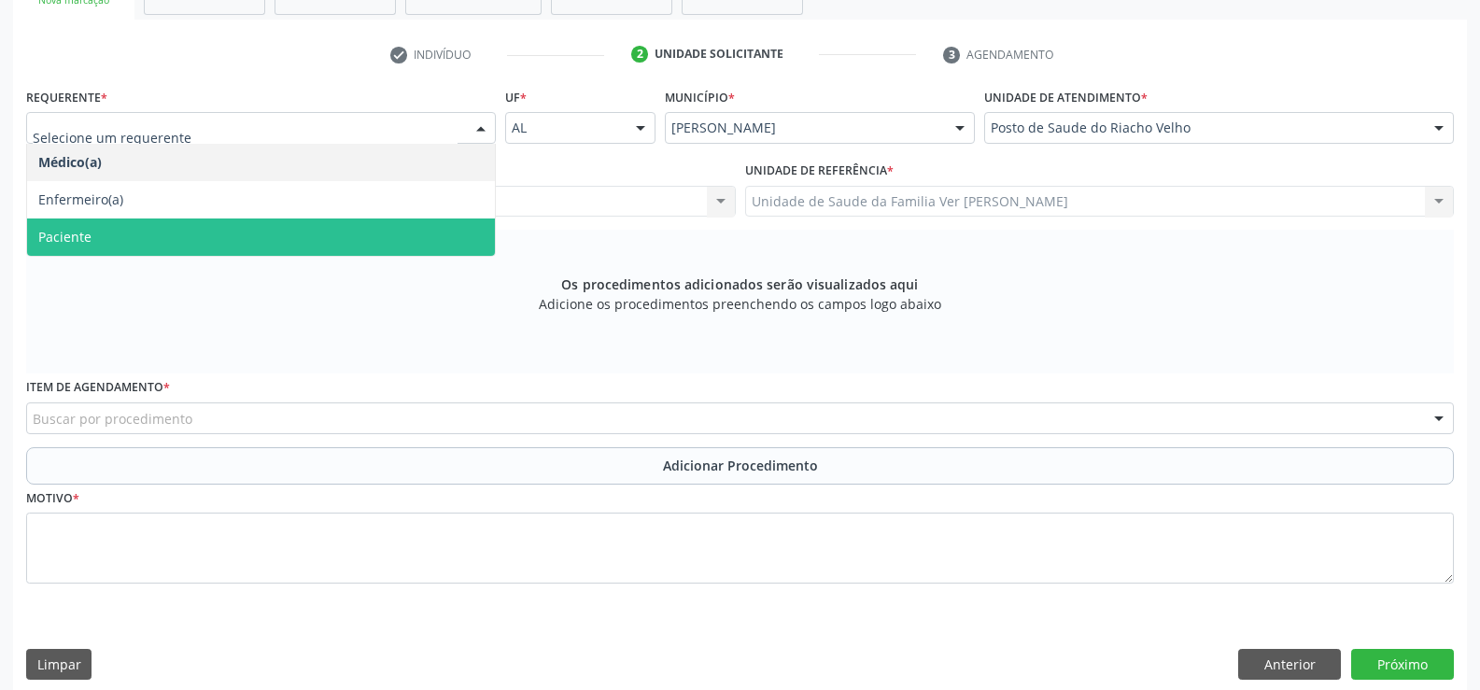
click at [144, 228] on span "Paciente" at bounding box center [261, 236] width 468 height 37
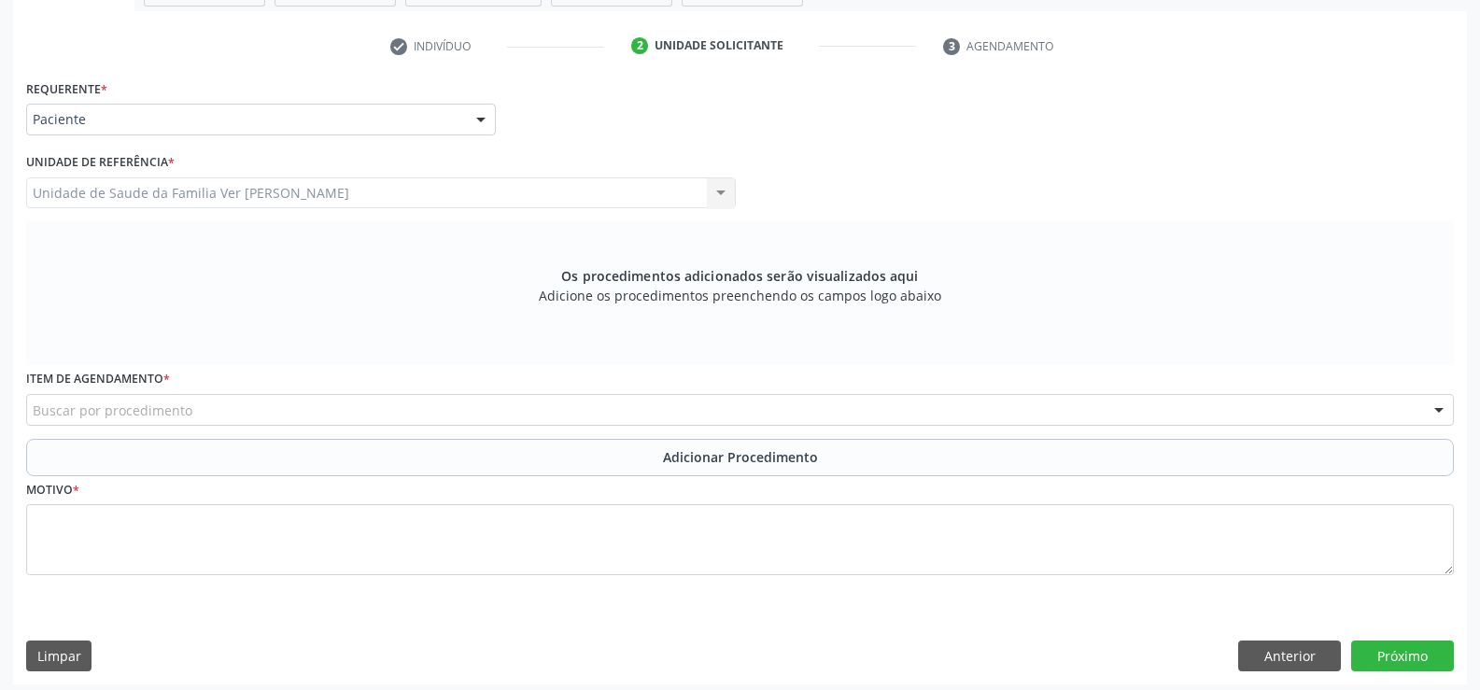
scroll to position [364, 0]
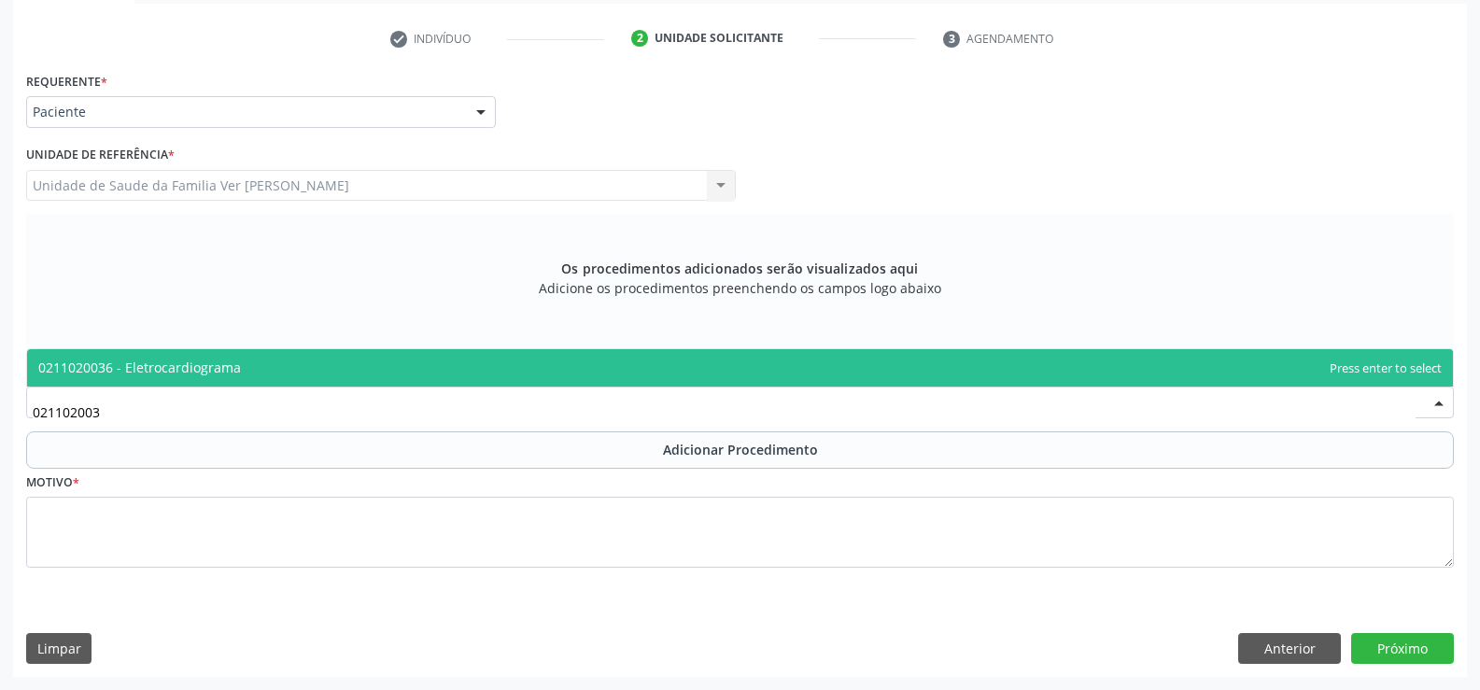
type input "0211020036"
click at [197, 358] on span "0211020036 - Eletrocardiograma" at bounding box center [740, 367] width 1426 height 37
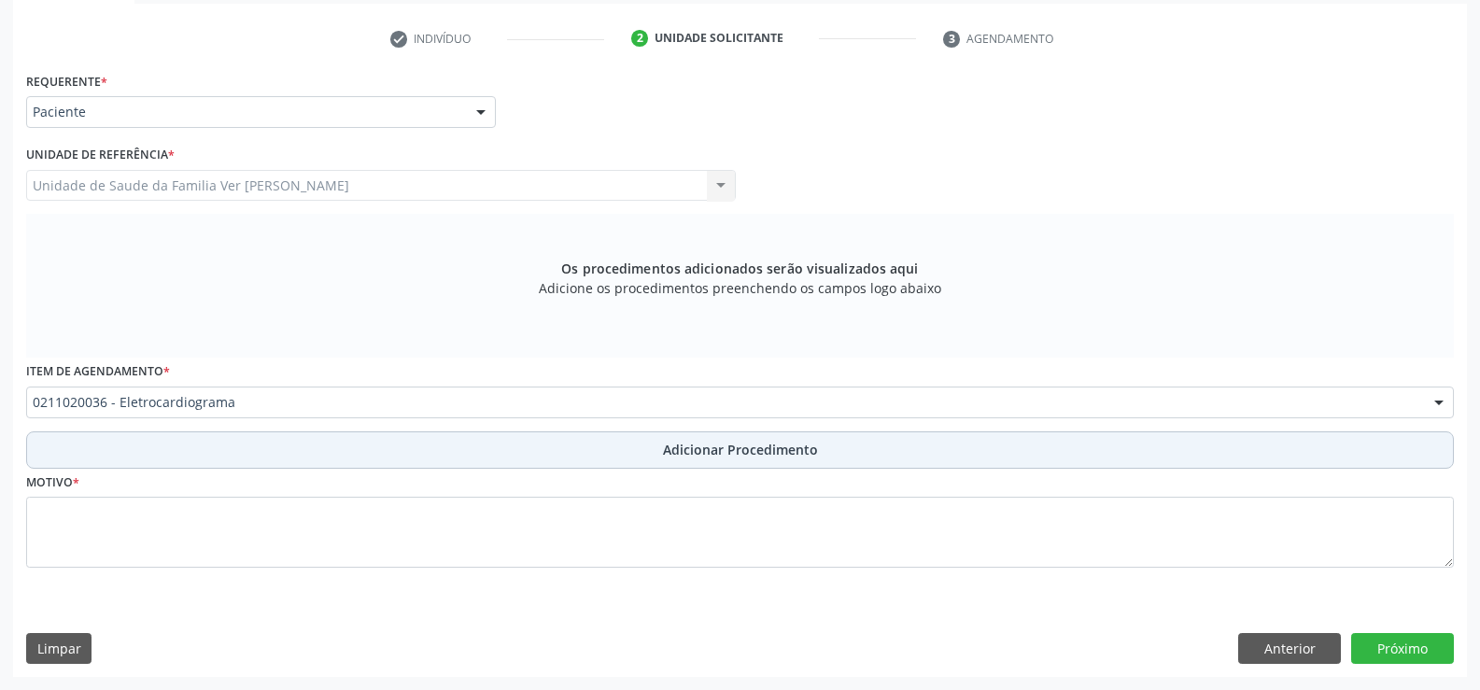
click at [779, 447] on span "Adicionar Procedimento" at bounding box center [740, 450] width 155 height 20
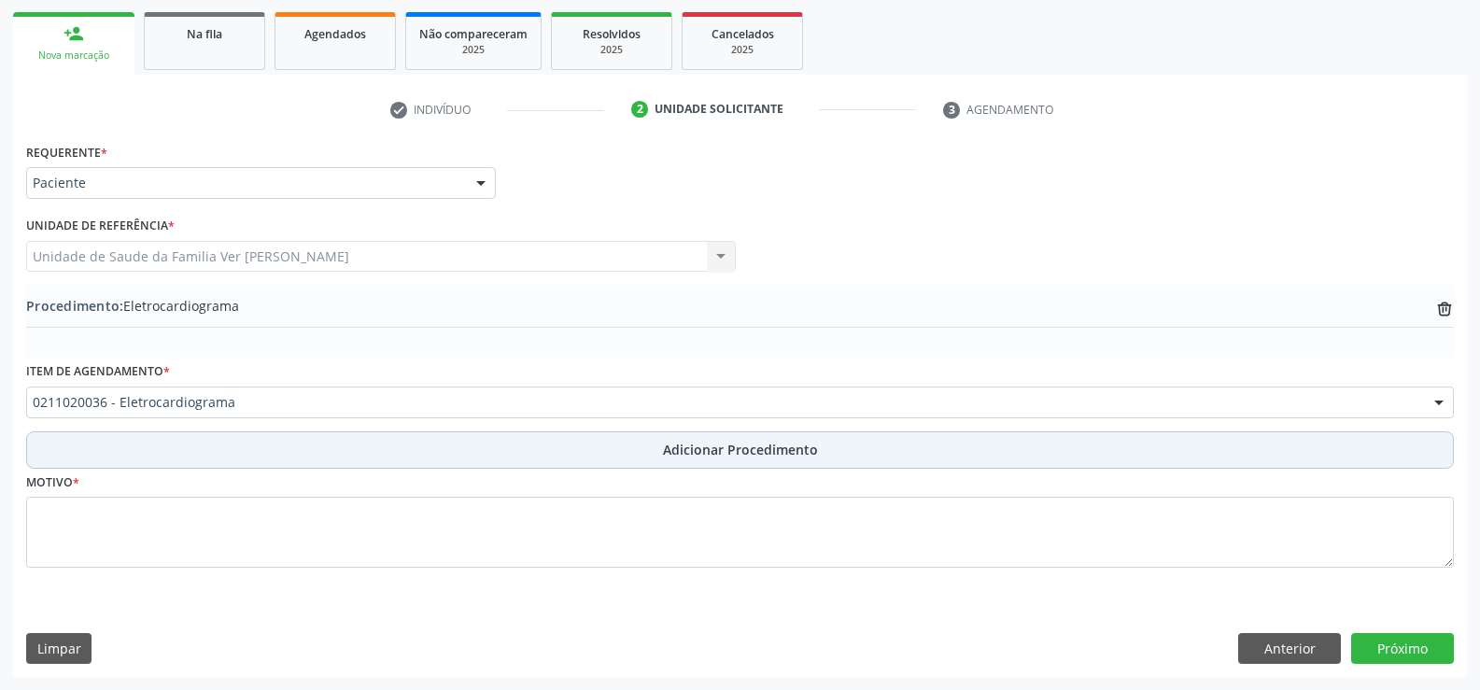
scroll to position [293, 0]
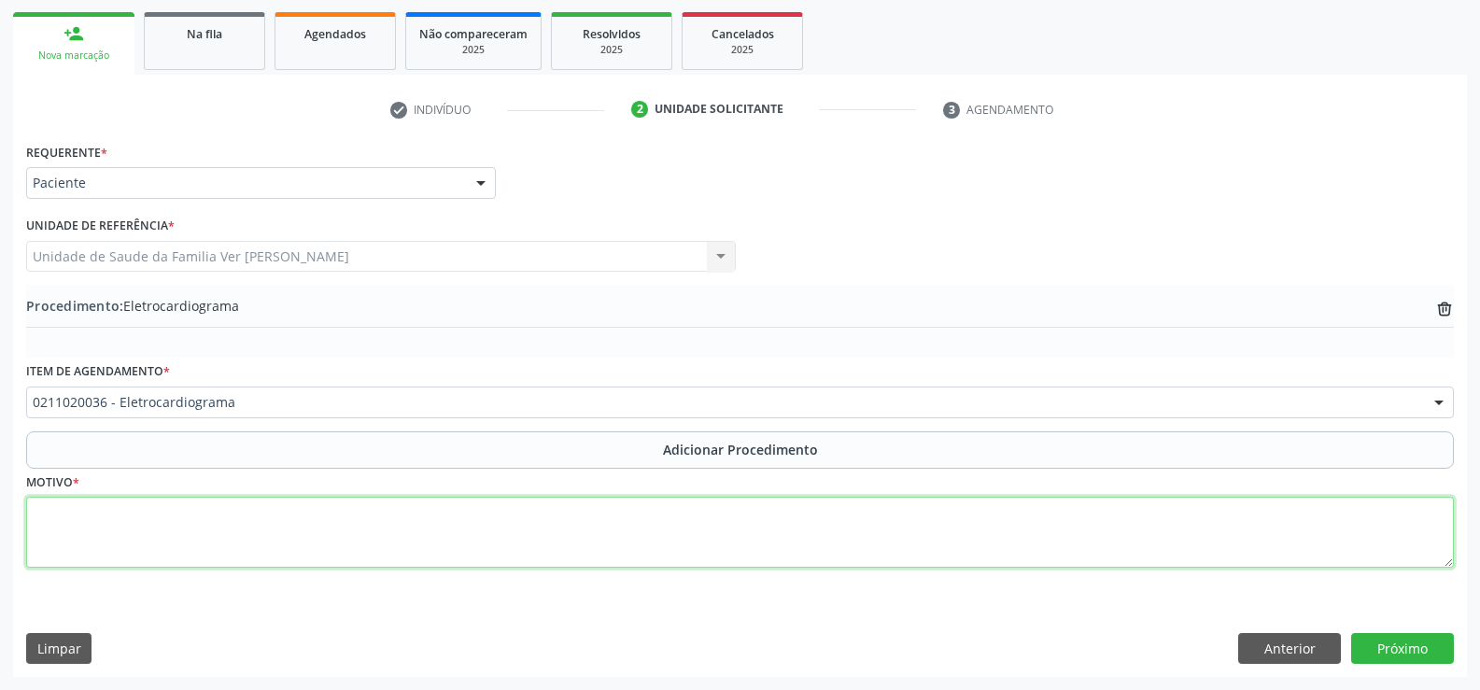
click at [141, 524] on textarea at bounding box center [739, 532] width 1427 height 71
type textarea "[MEDICAL_DATA]"
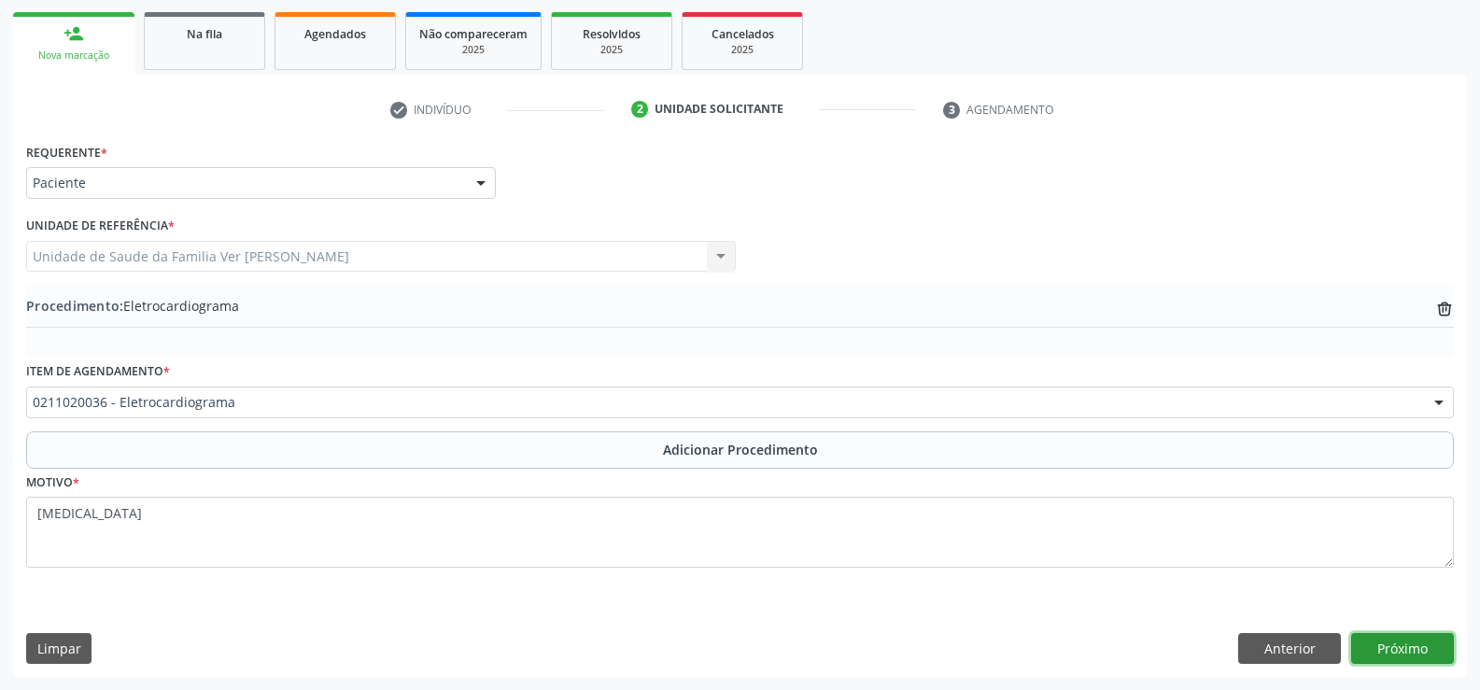
click at [1419, 647] on button "Próximo" at bounding box center [1402, 649] width 103 height 32
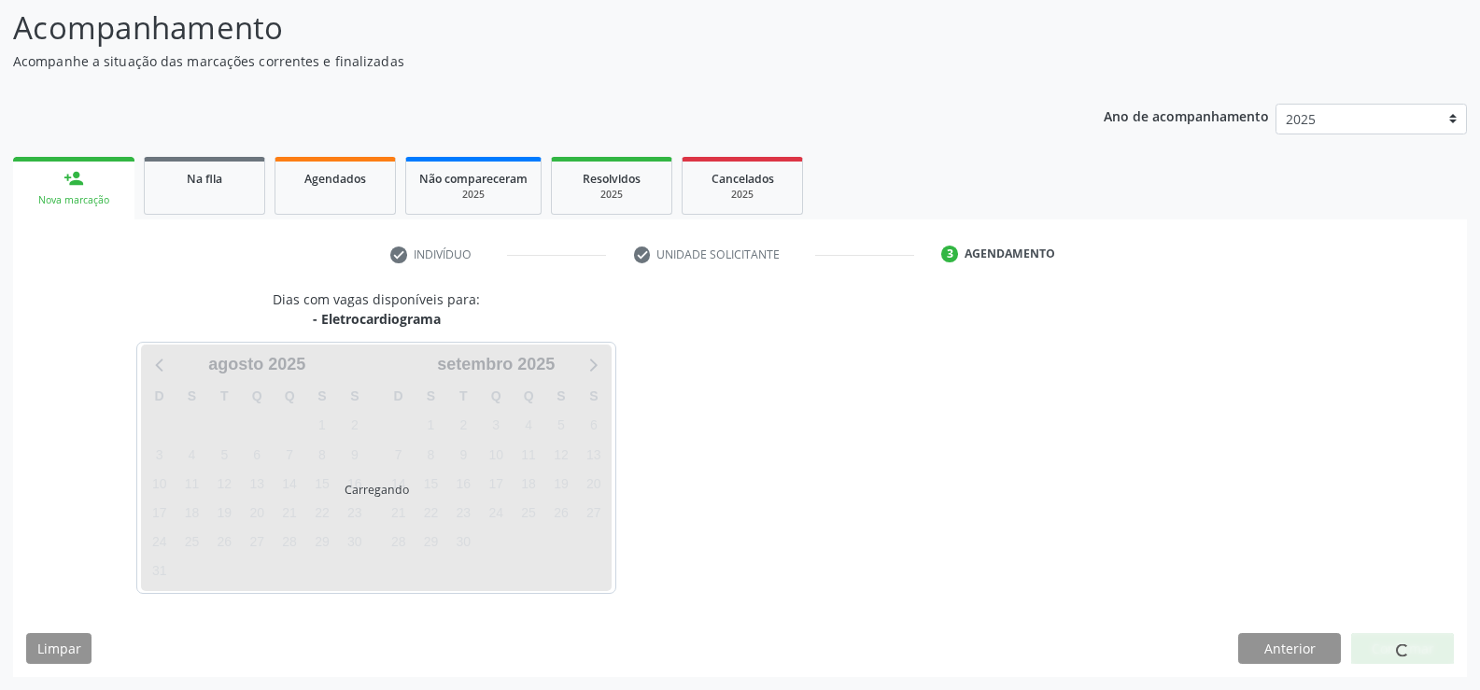
scroll to position [204, 0]
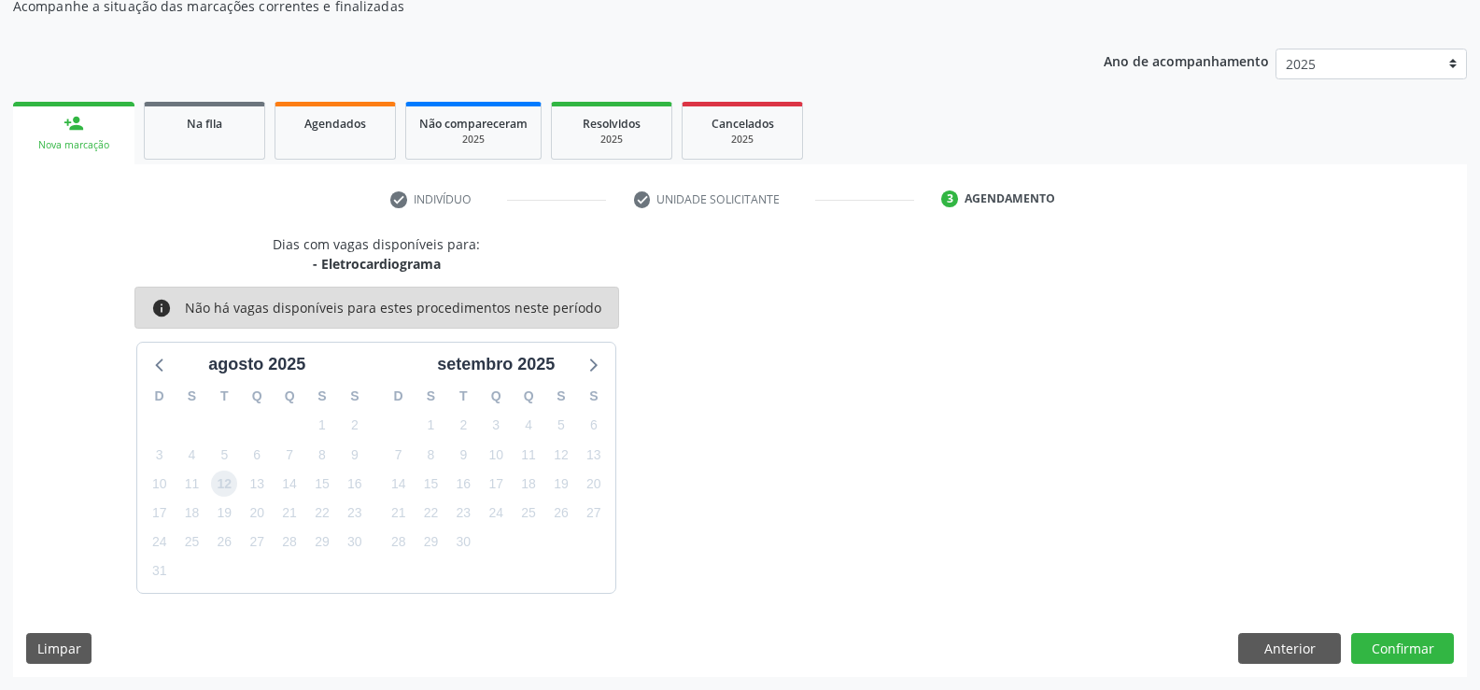
click at [227, 483] on span "12" at bounding box center [224, 484] width 26 height 26
click at [1401, 651] on button "Confirmar" at bounding box center [1402, 649] width 103 height 32
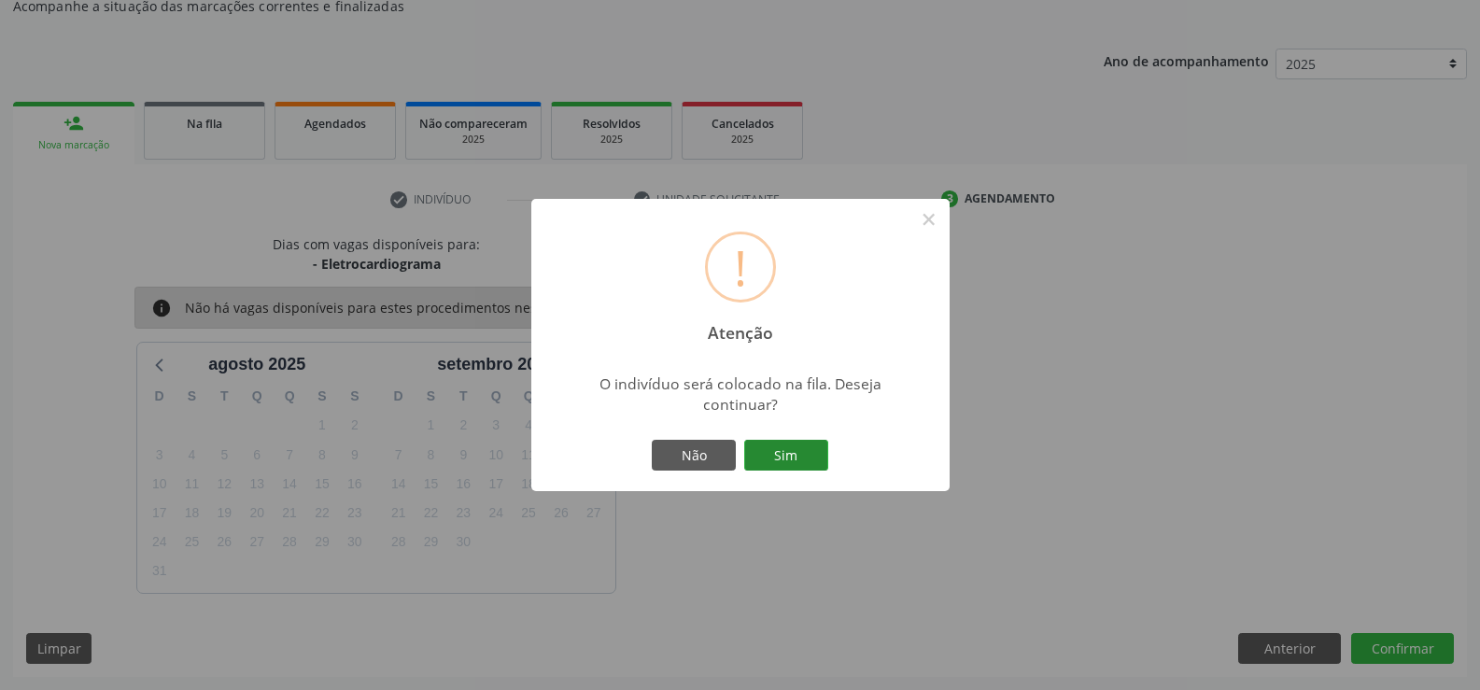
click at [803, 468] on button "Sim" at bounding box center [786, 456] width 84 height 32
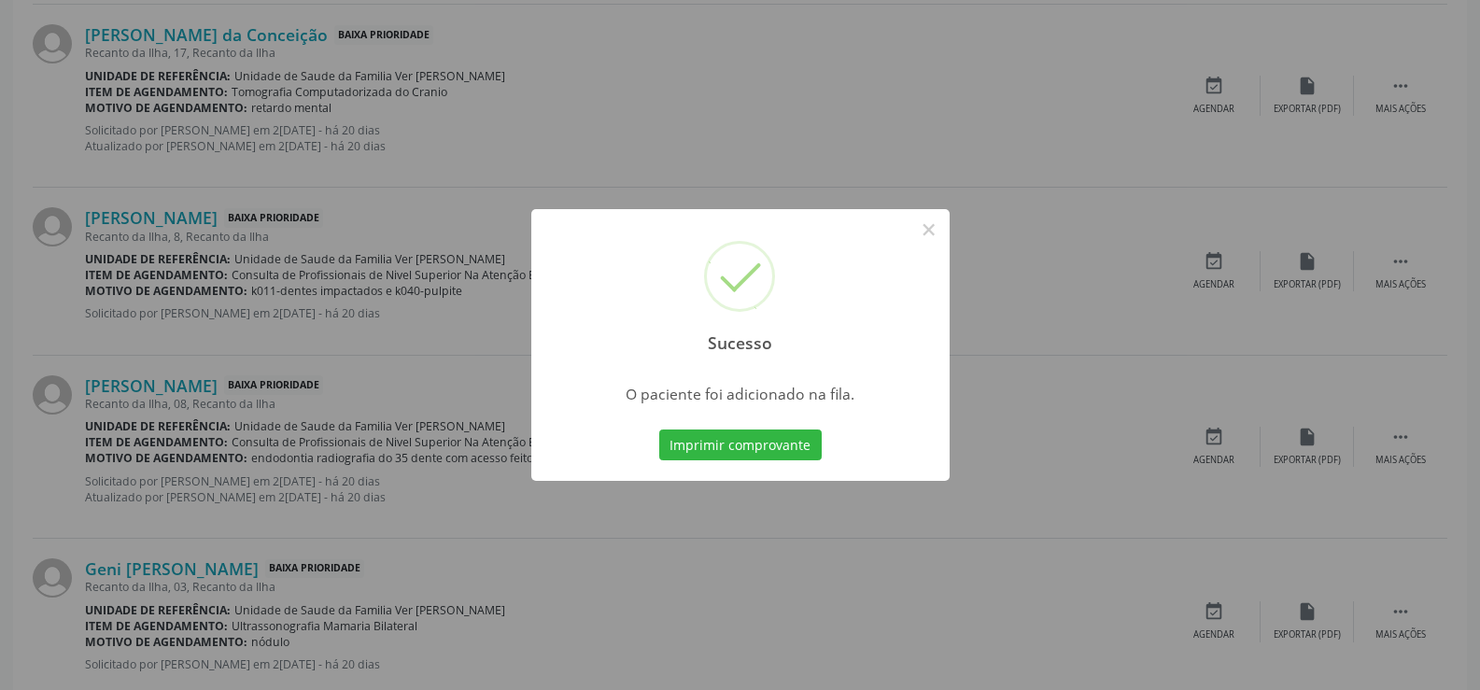
scroll to position [1680, 0]
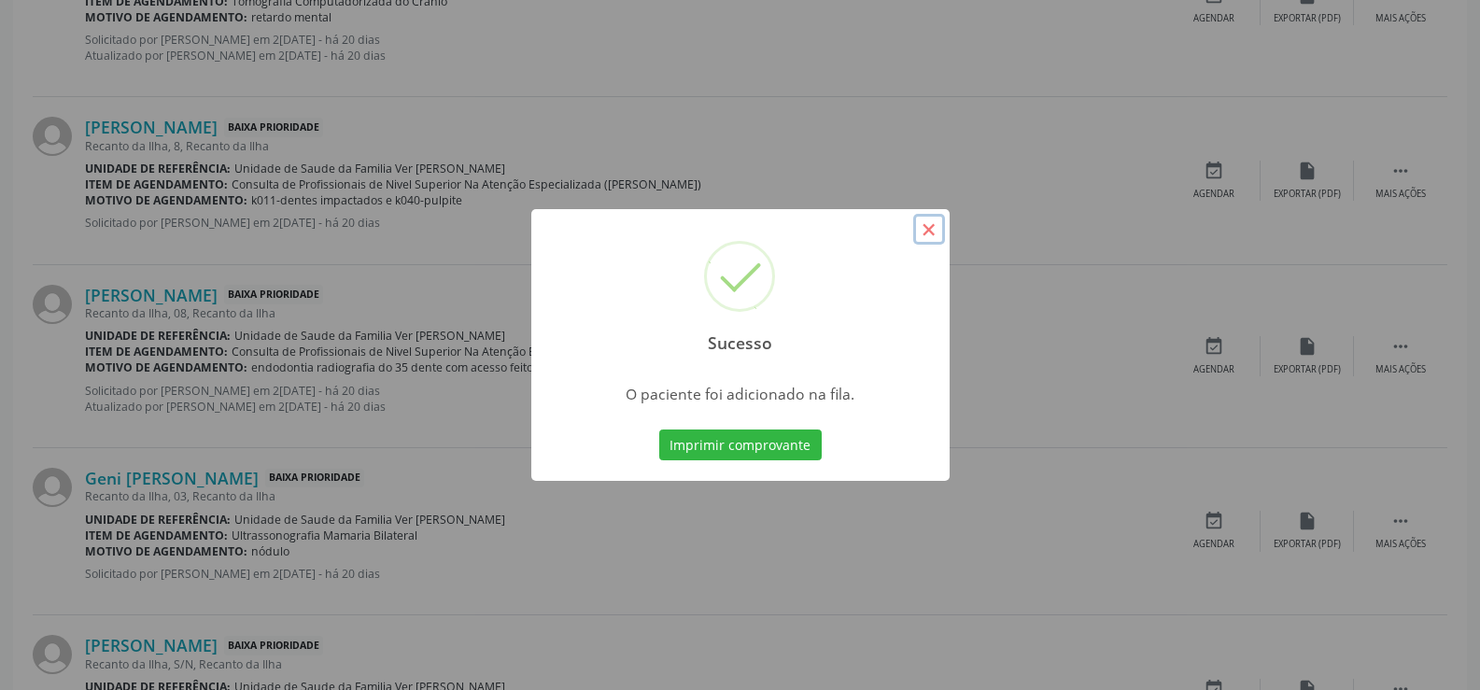
click at [929, 233] on button "×" at bounding box center [929, 230] width 32 height 32
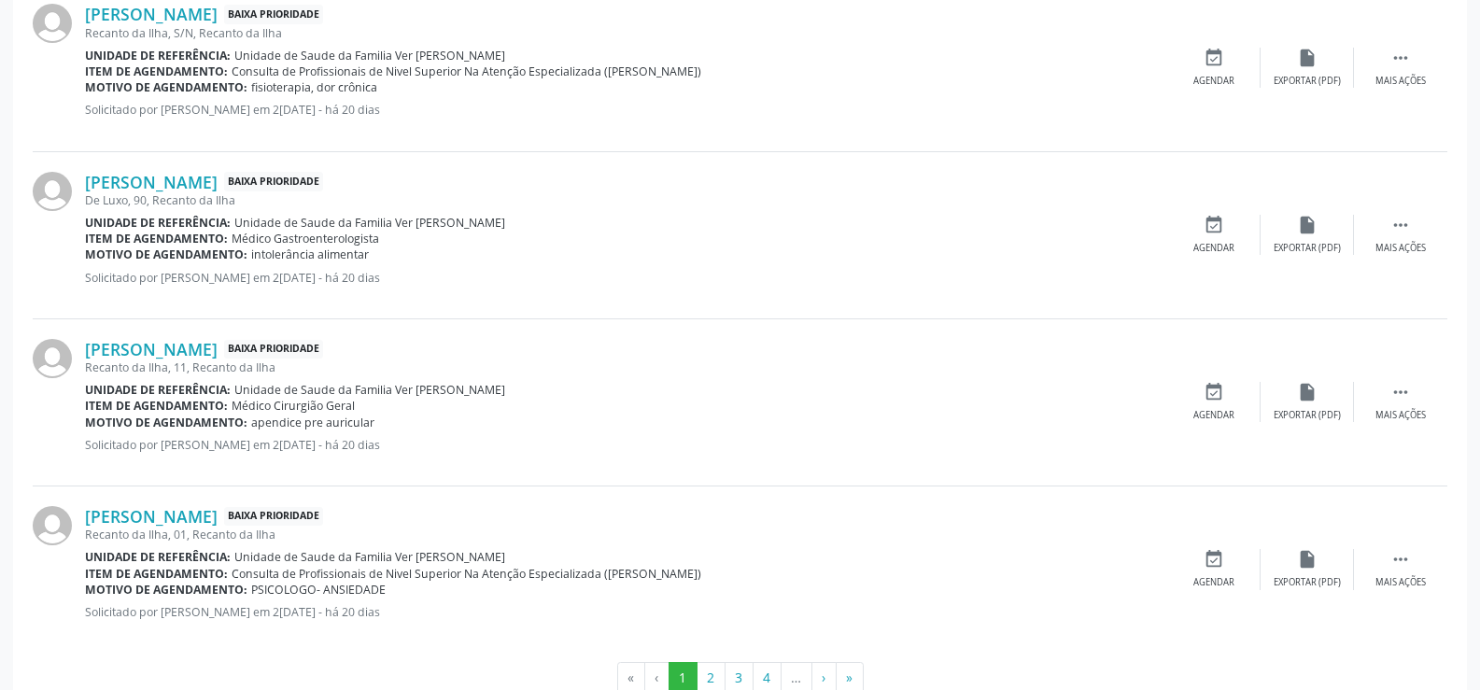
scroll to position [2528, 0]
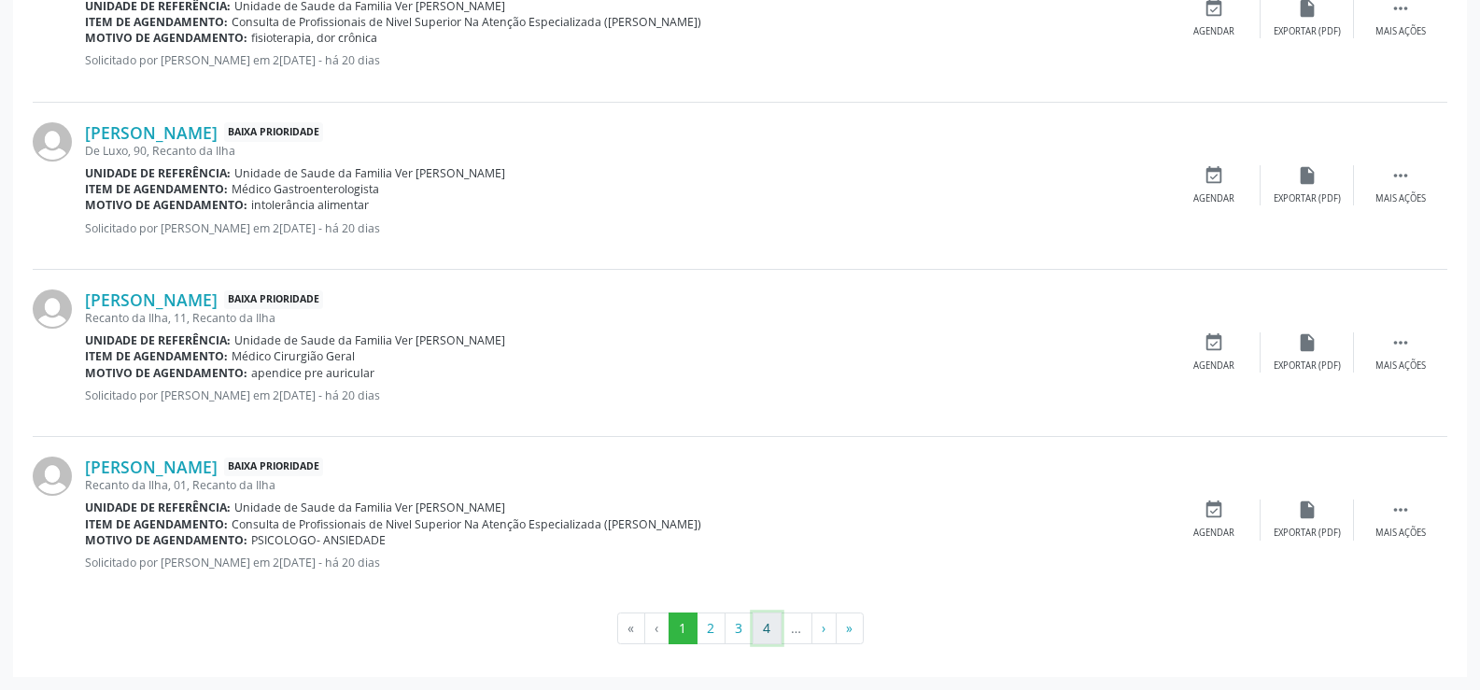
click at [767, 624] on button "4" at bounding box center [766, 628] width 29 height 32
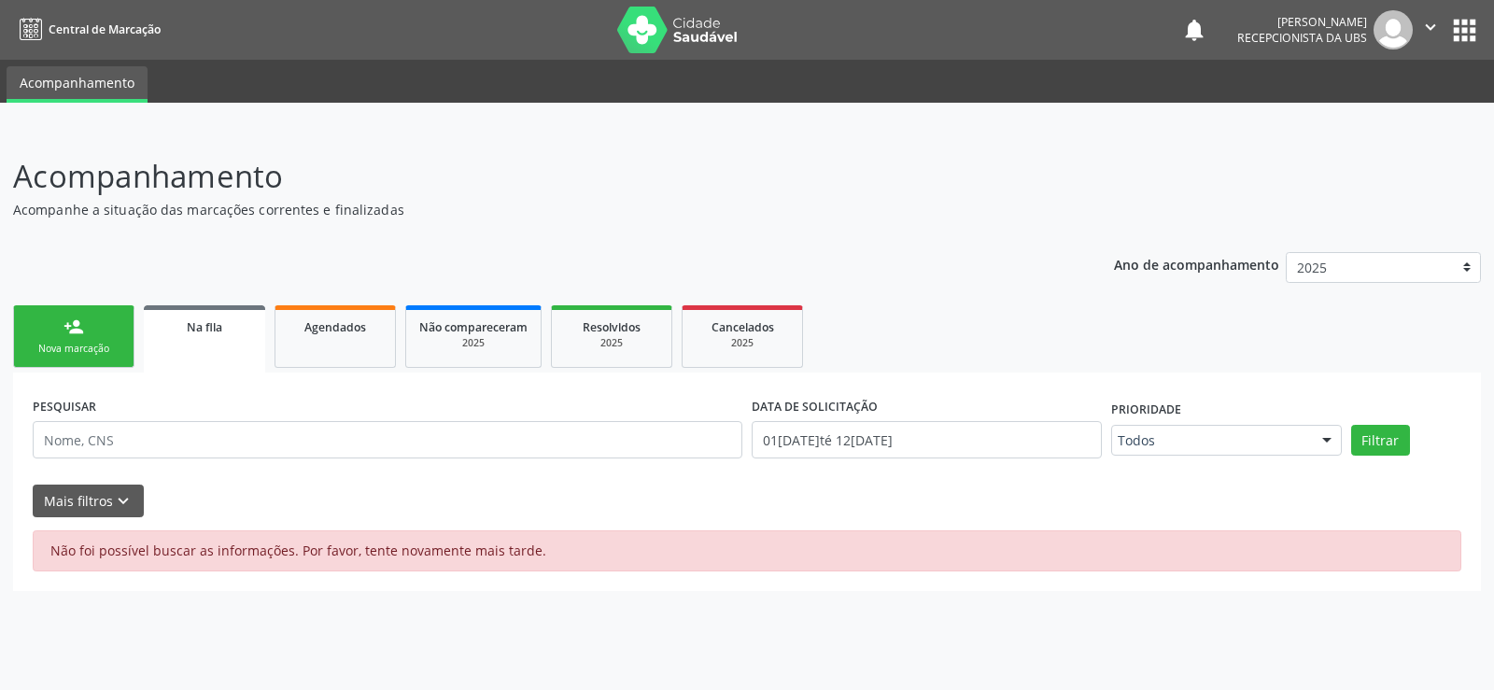
click at [87, 344] on div "Nova marcação" at bounding box center [73, 349] width 93 height 14
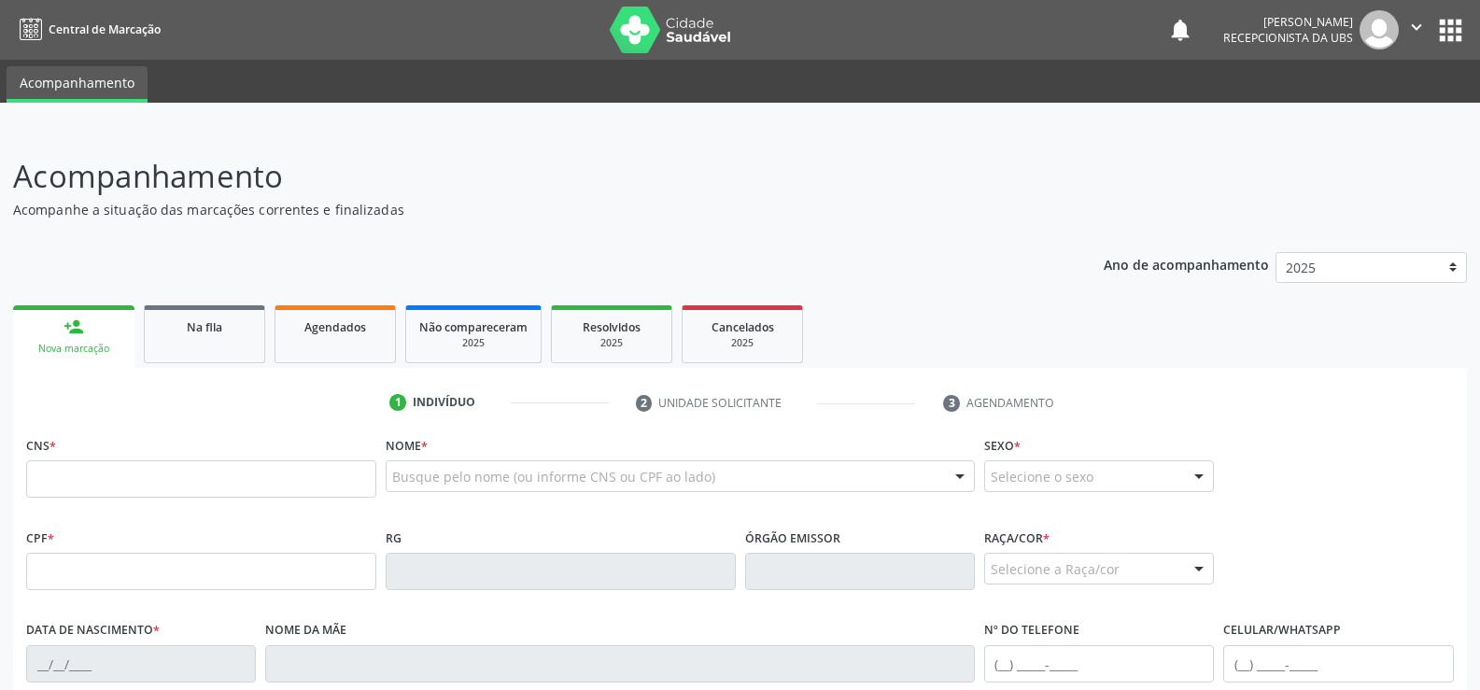
click at [92, 341] on link "person_add Nova marcação" at bounding box center [73, 336] width 121 height 63
click at [72, 465] on input "text" at bounding box center [201, 478] width 350 height 37
type input "704 6086 4364 4228"
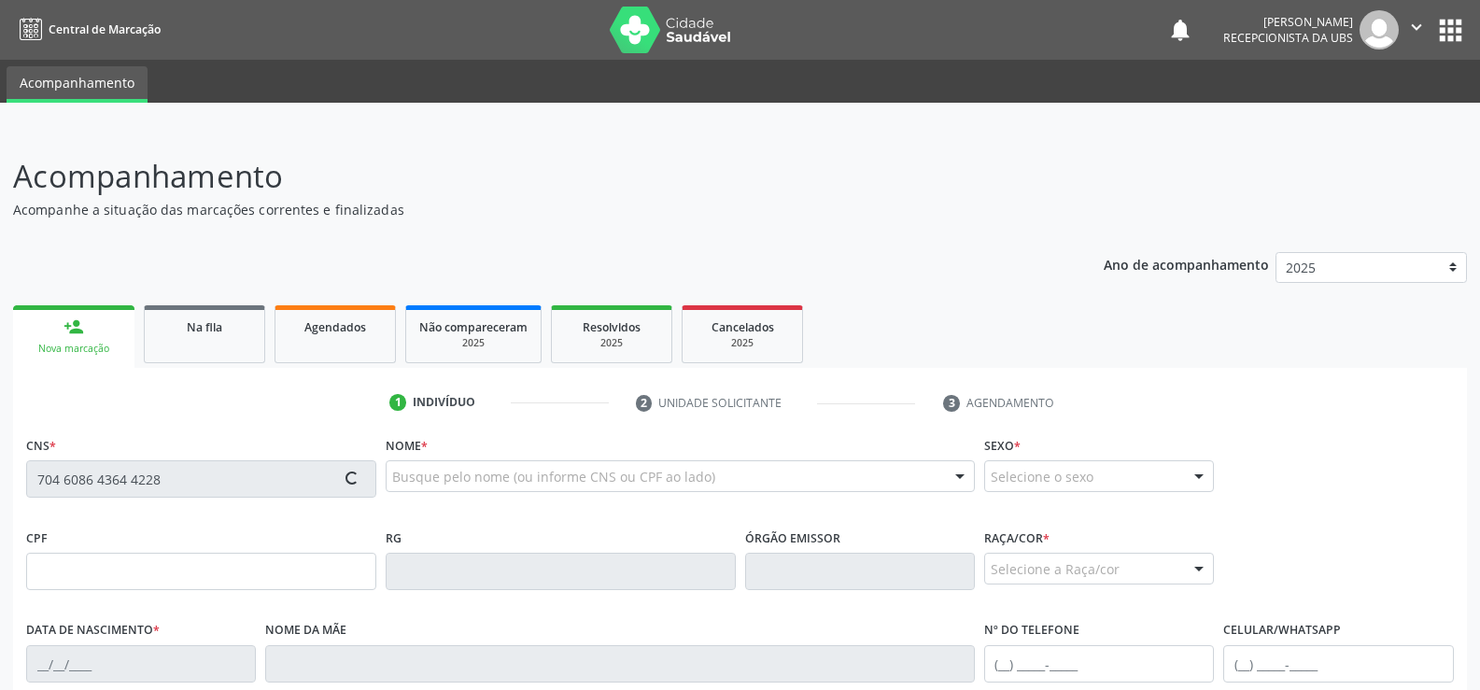
type input "019.407.984-85"
type input "2[DATE]"
type input "[PERSON_NAME] Marinete da Conceicao"
type input "[PHONE_NUMBER]"
type input "S/N"
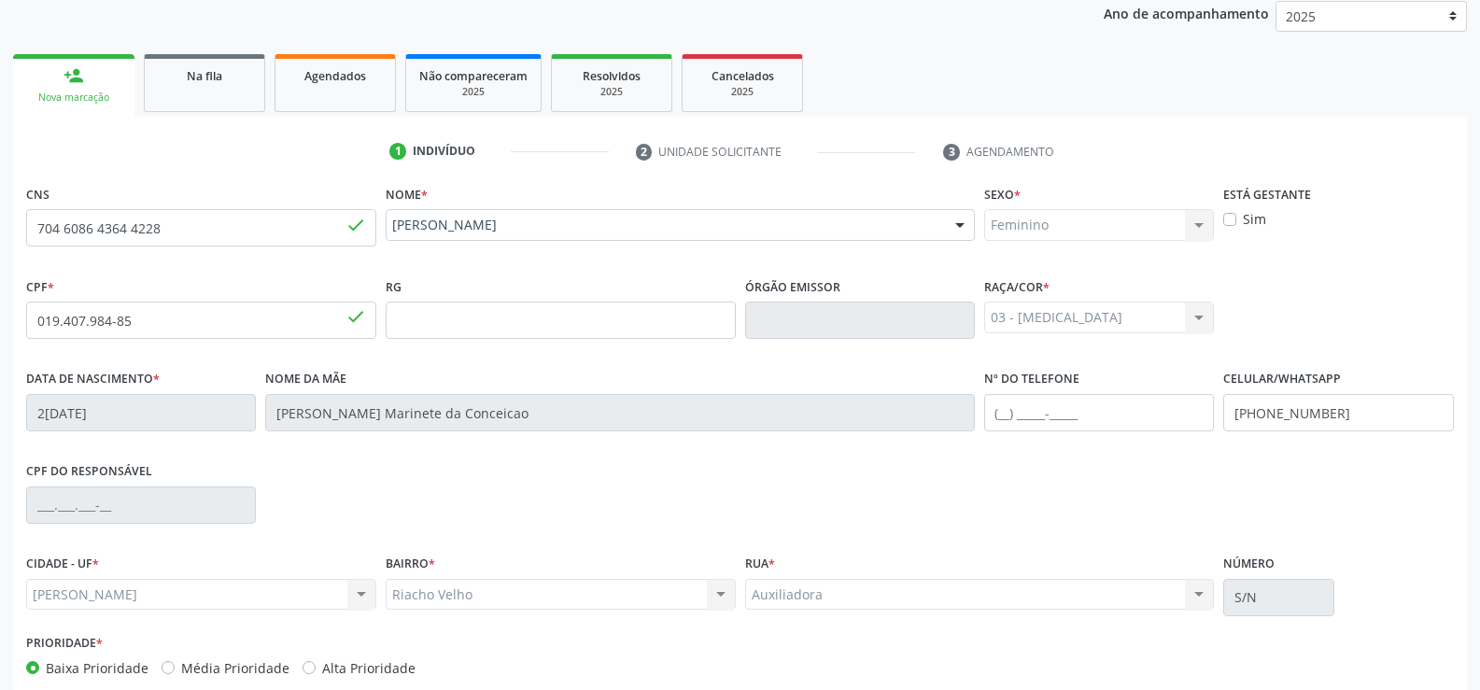
scroll to position [348, 0]
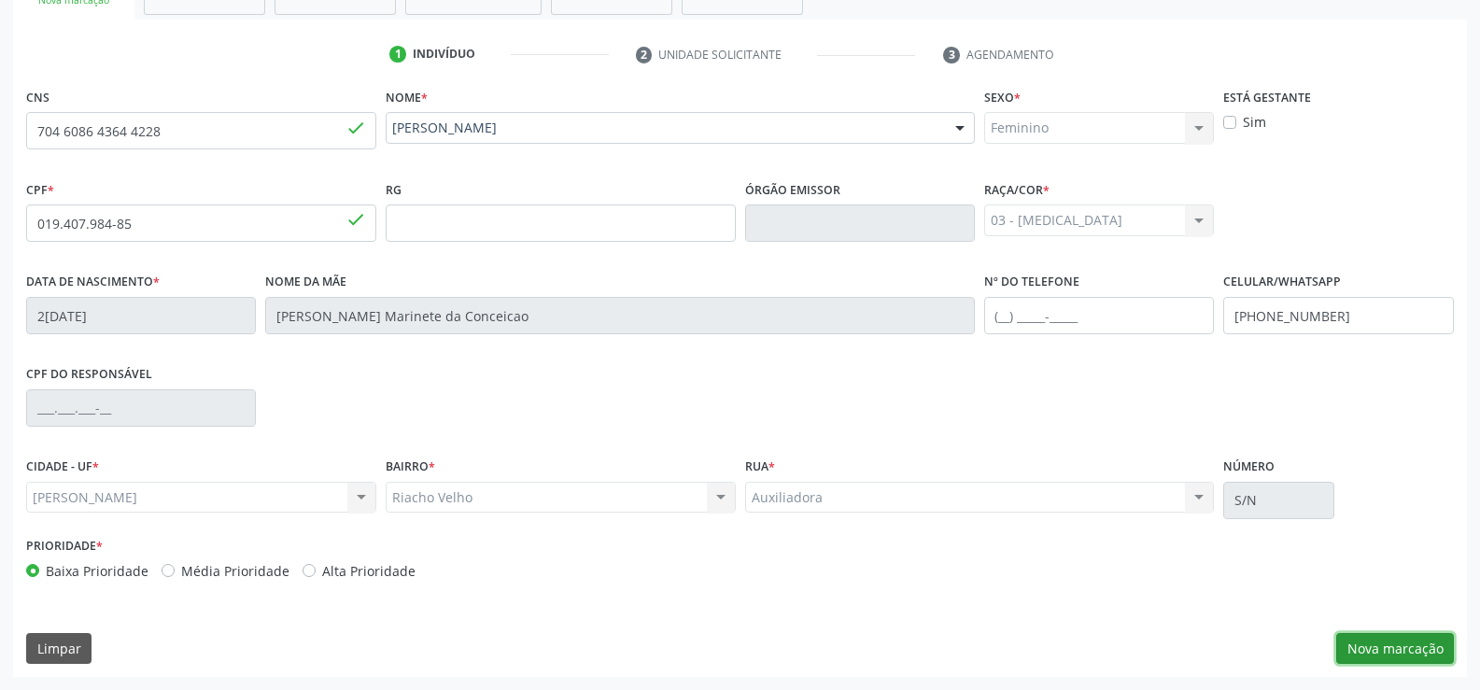
click at [1402, 643] on button "Nova marcação" at bounding box center [1395, 649] width 118 height 32
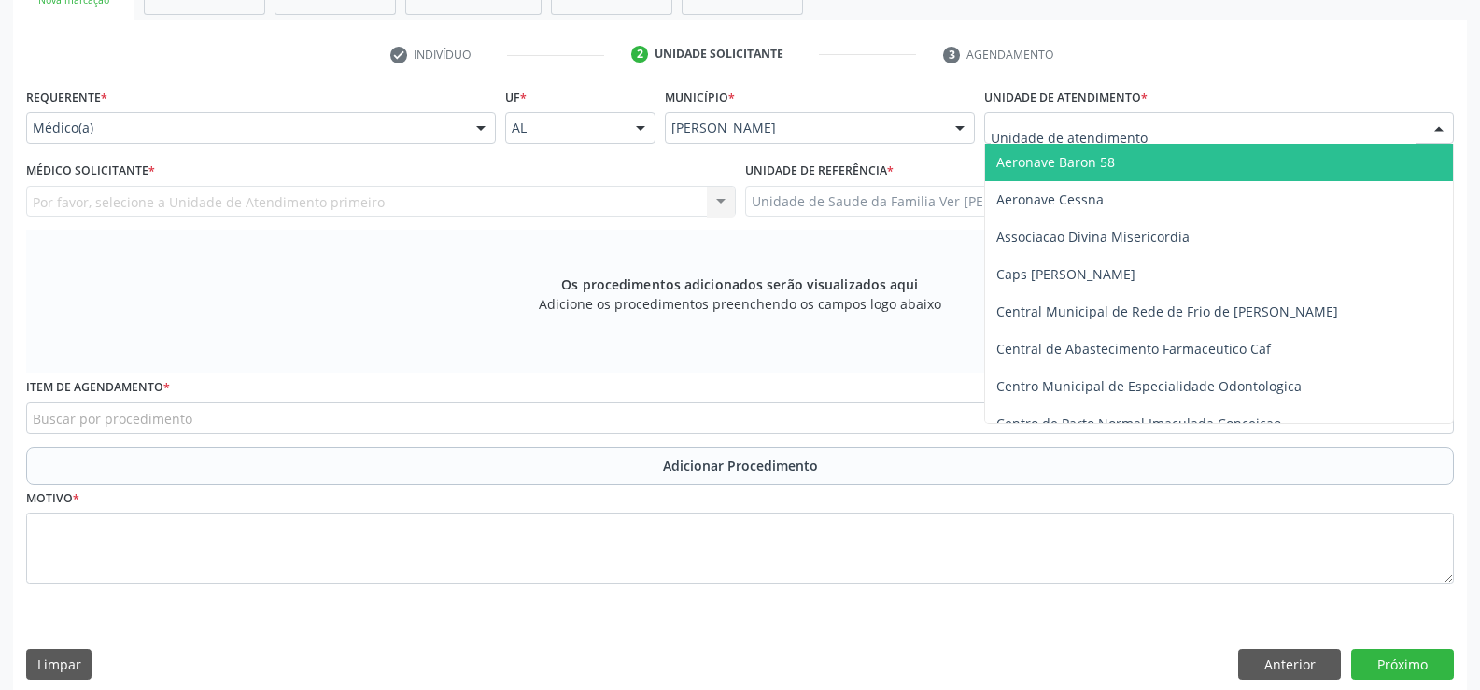
click at [1443, 121] on div at bounding box center [1439, 129] width 28 height 32
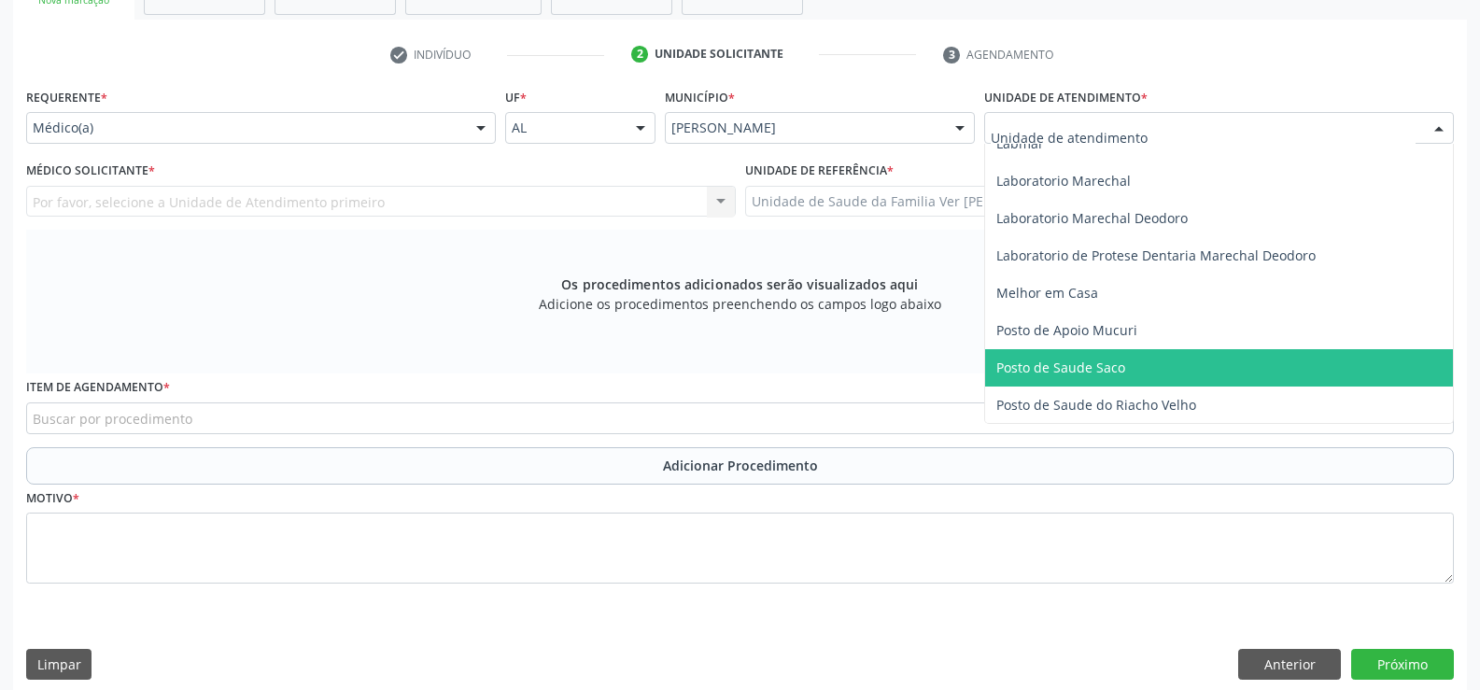
scroll to position [747, 0]
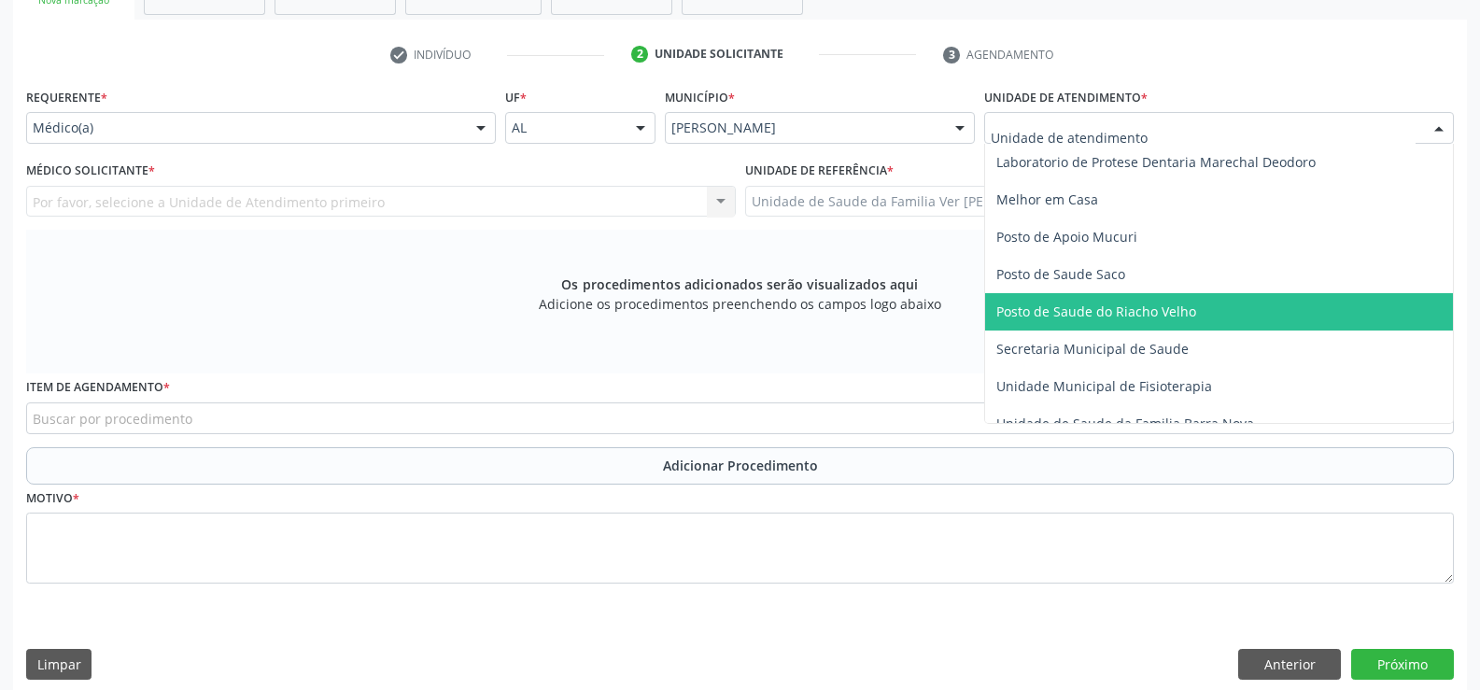
click at [1116, 316] on span "Posto de Saude do Riacho Velho" at bounding box center [1096, 311] width 200 height 18
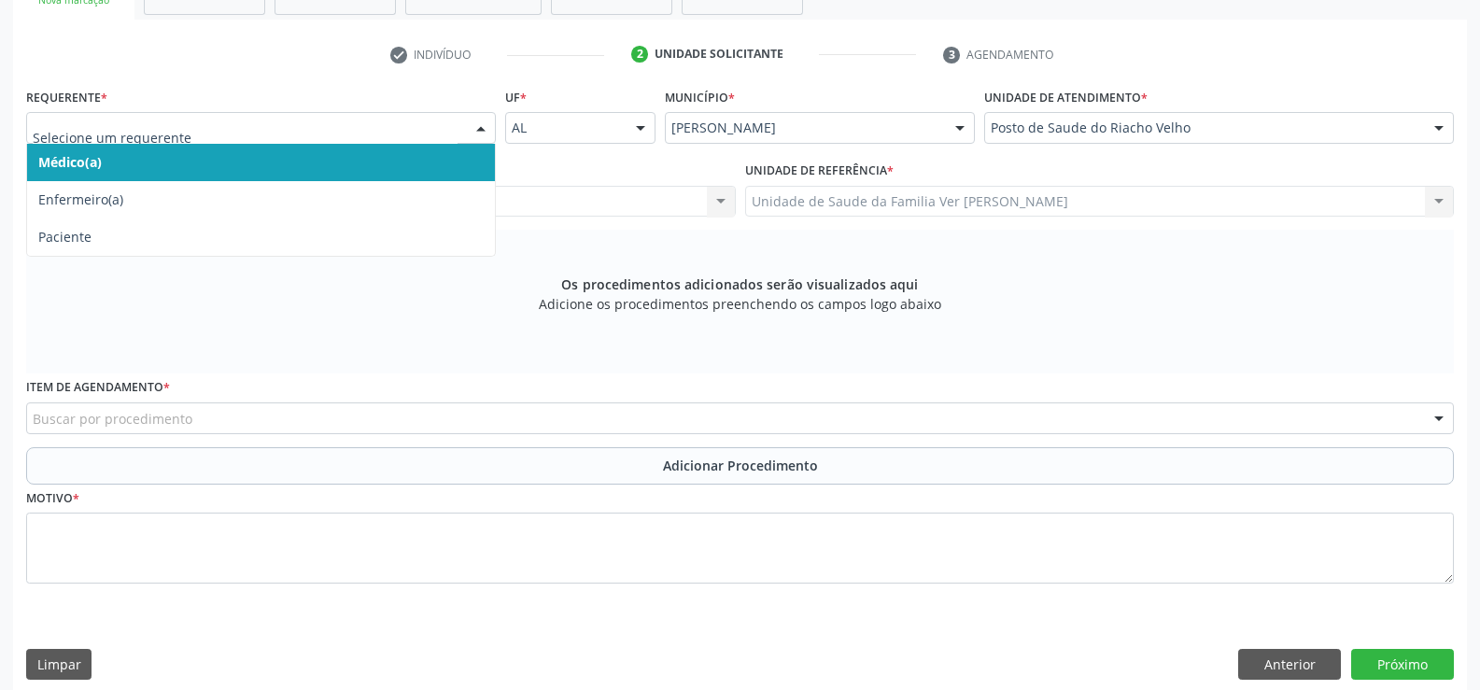
click at [483, 126] on div at bounding box center [481, 129] width 28 height 32
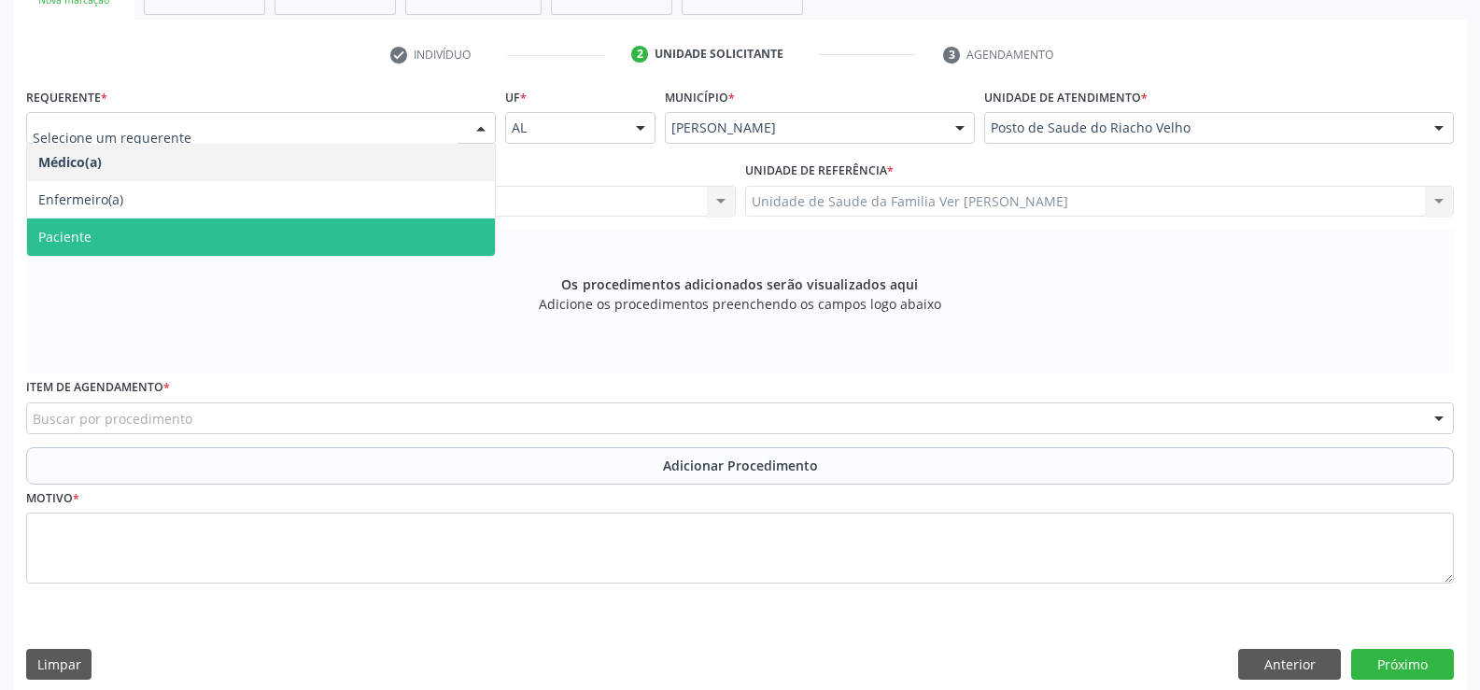
click at [233, 237] on span "Paciente" at bounding box center [261, 236] width 468 height 37
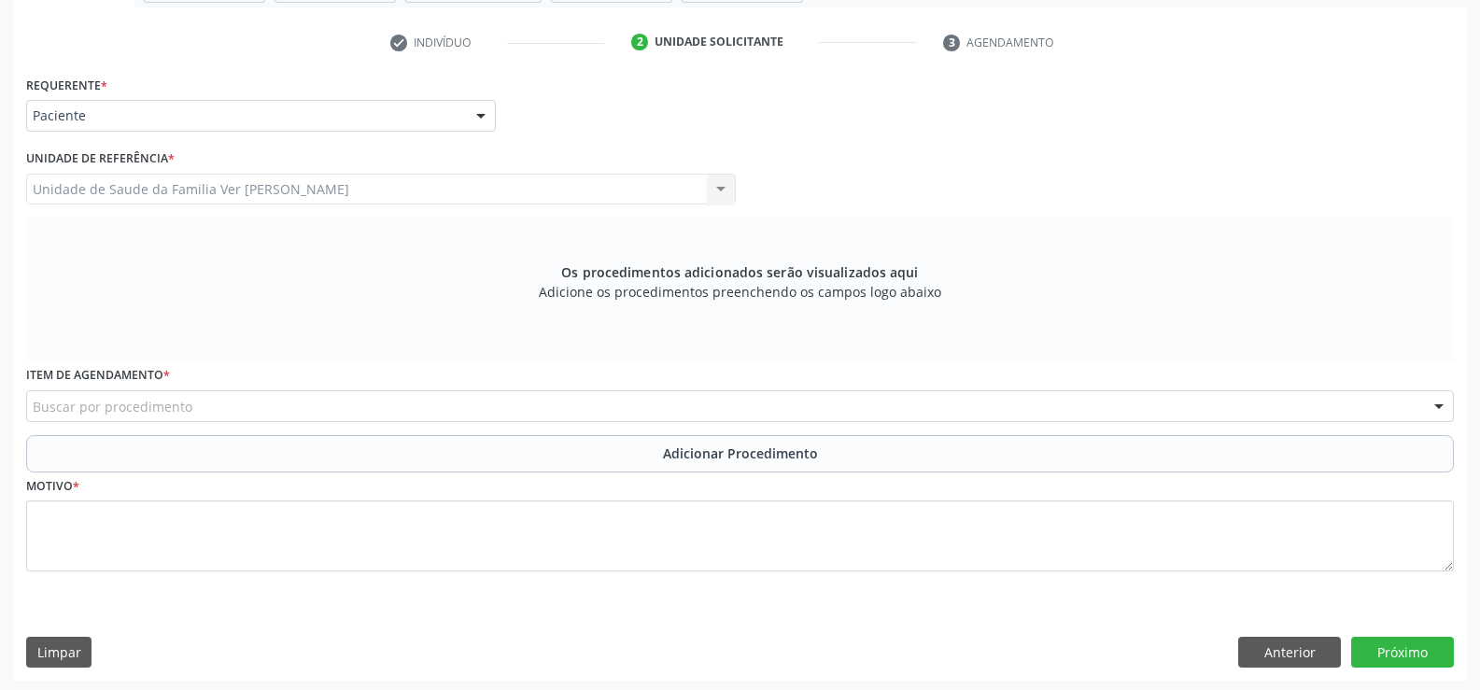
scroll to position [364, 0]
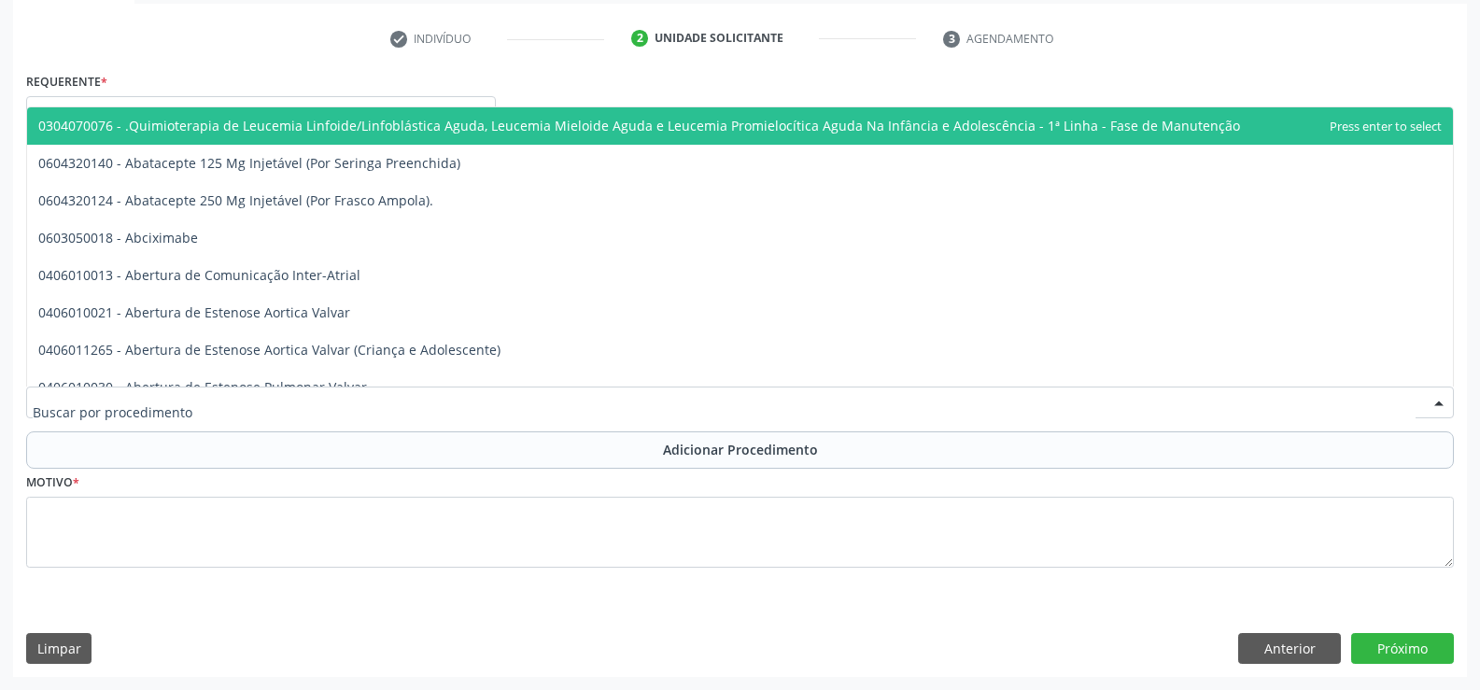
click at [1436, 399] on div at bounding box center [1439, 403] width 28 height 32
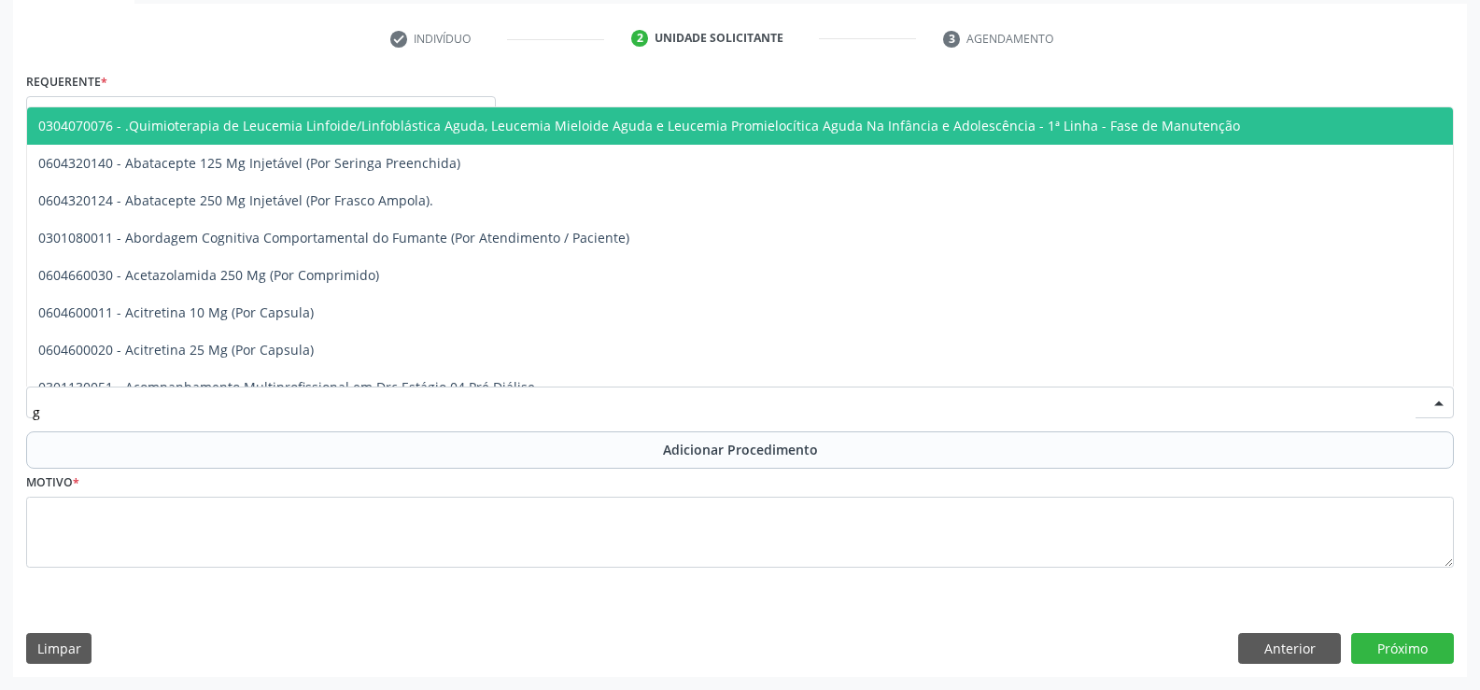
type input "ga"
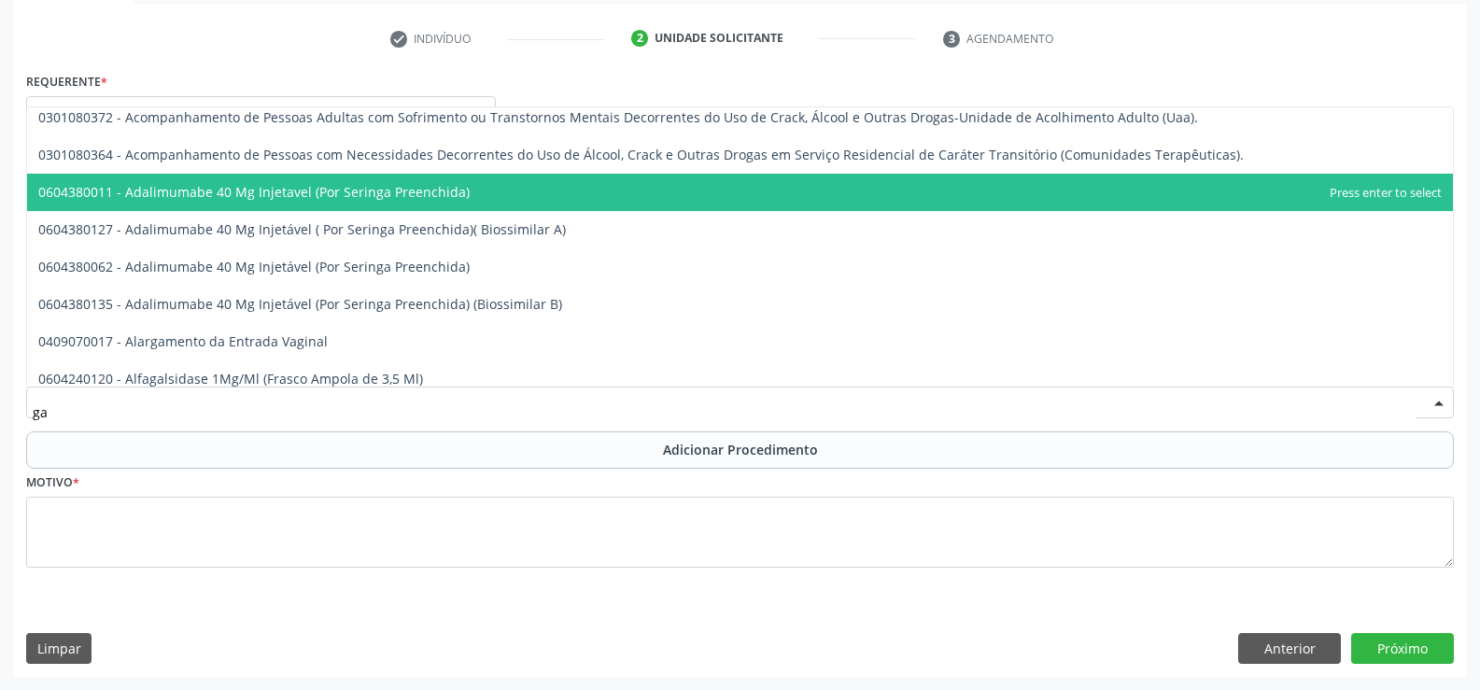
scroll to position [280, 0]
